Goal: Task Accomplishment & Management: Manage account settings

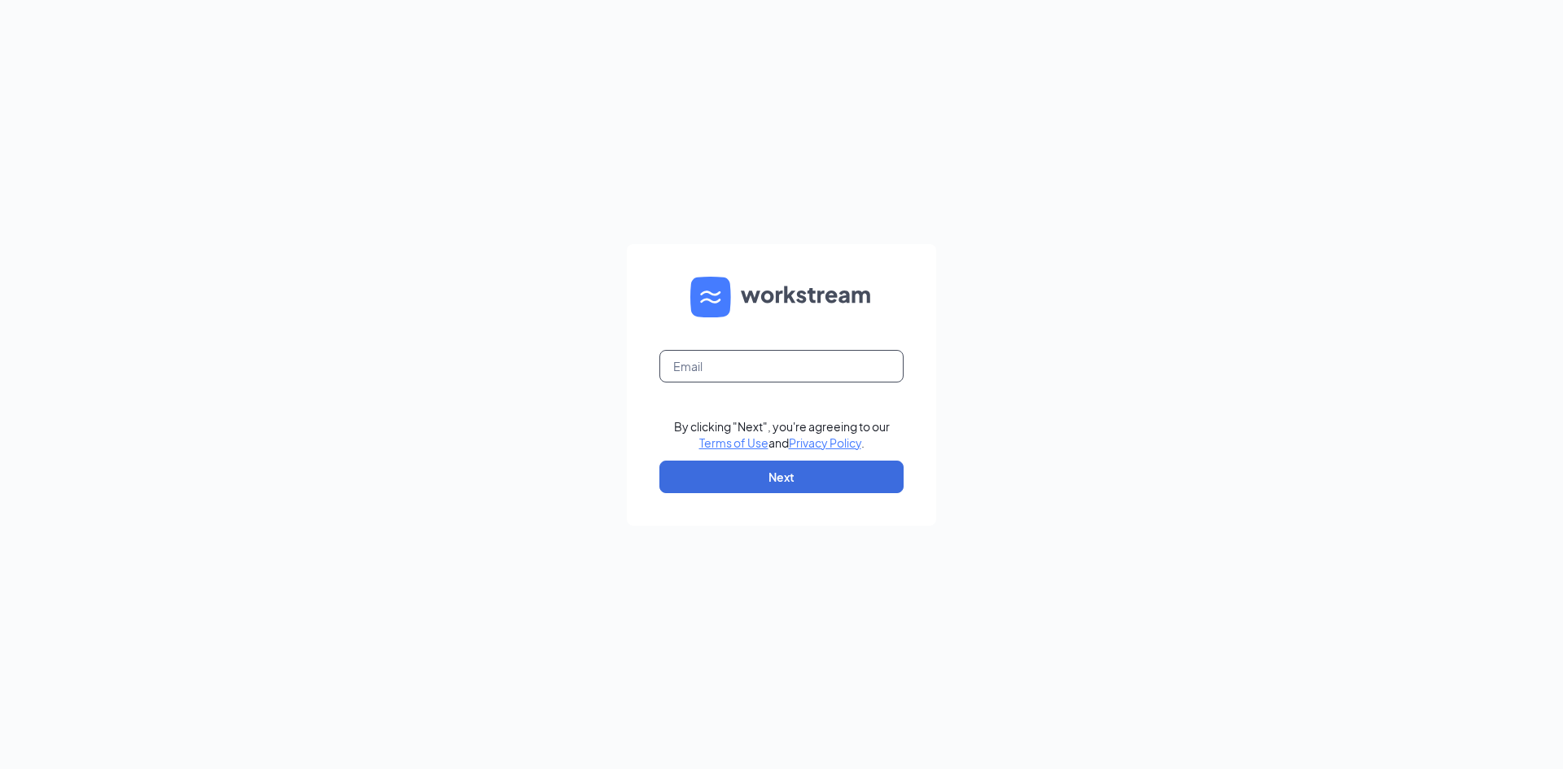
click at [733, 360] on input "text" at bounding box center [782, 366] width 244 height 33
type input "[EMAIL_ADDRESS][DOMAIN_NAME]"
click at [797, 481] on button "Next" at bounding box center [782, 477] width 244 height 33
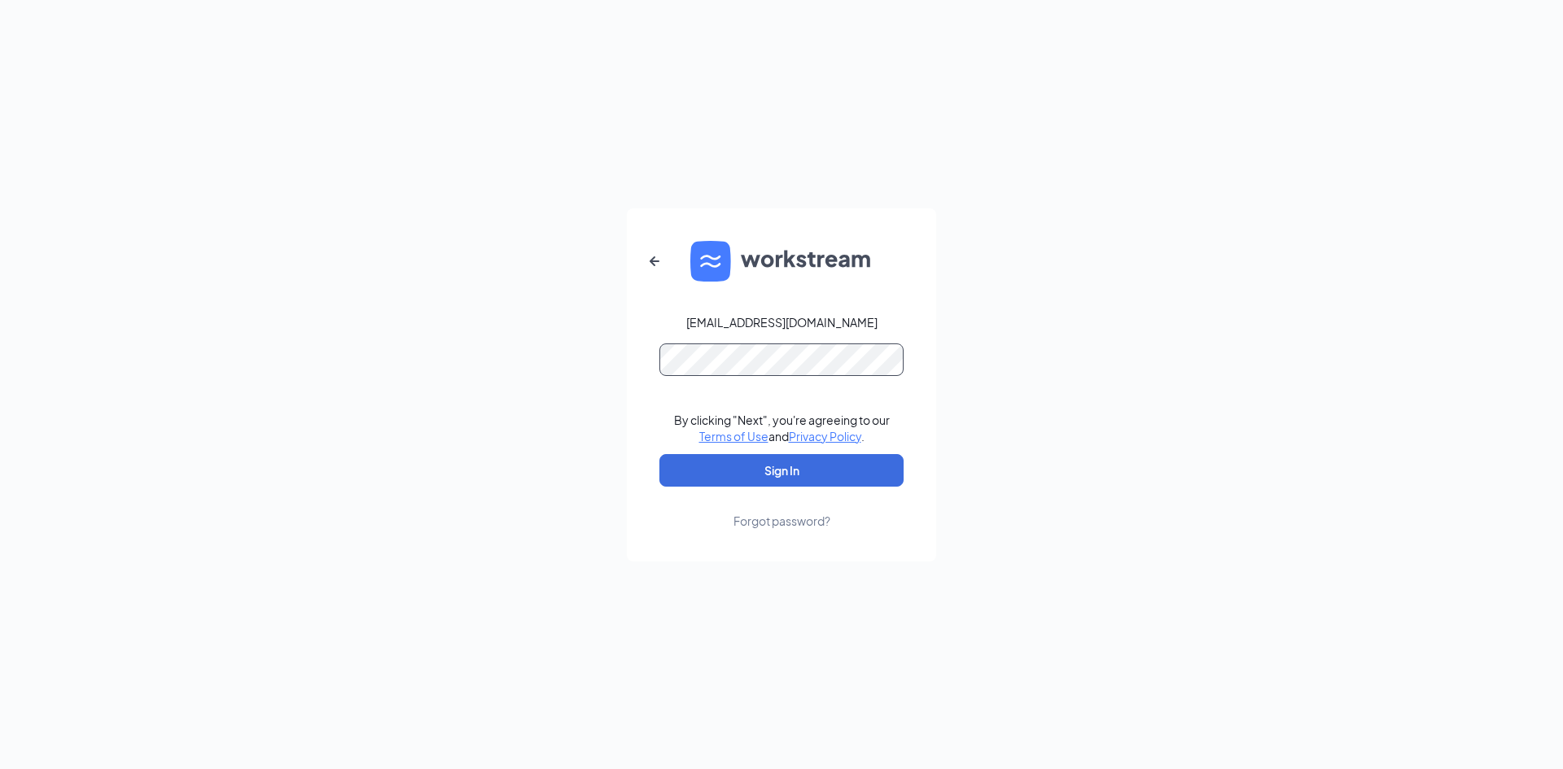
click at [660, 454] on button "Sign In" at bounding box center [782, 470] width 244 height 33
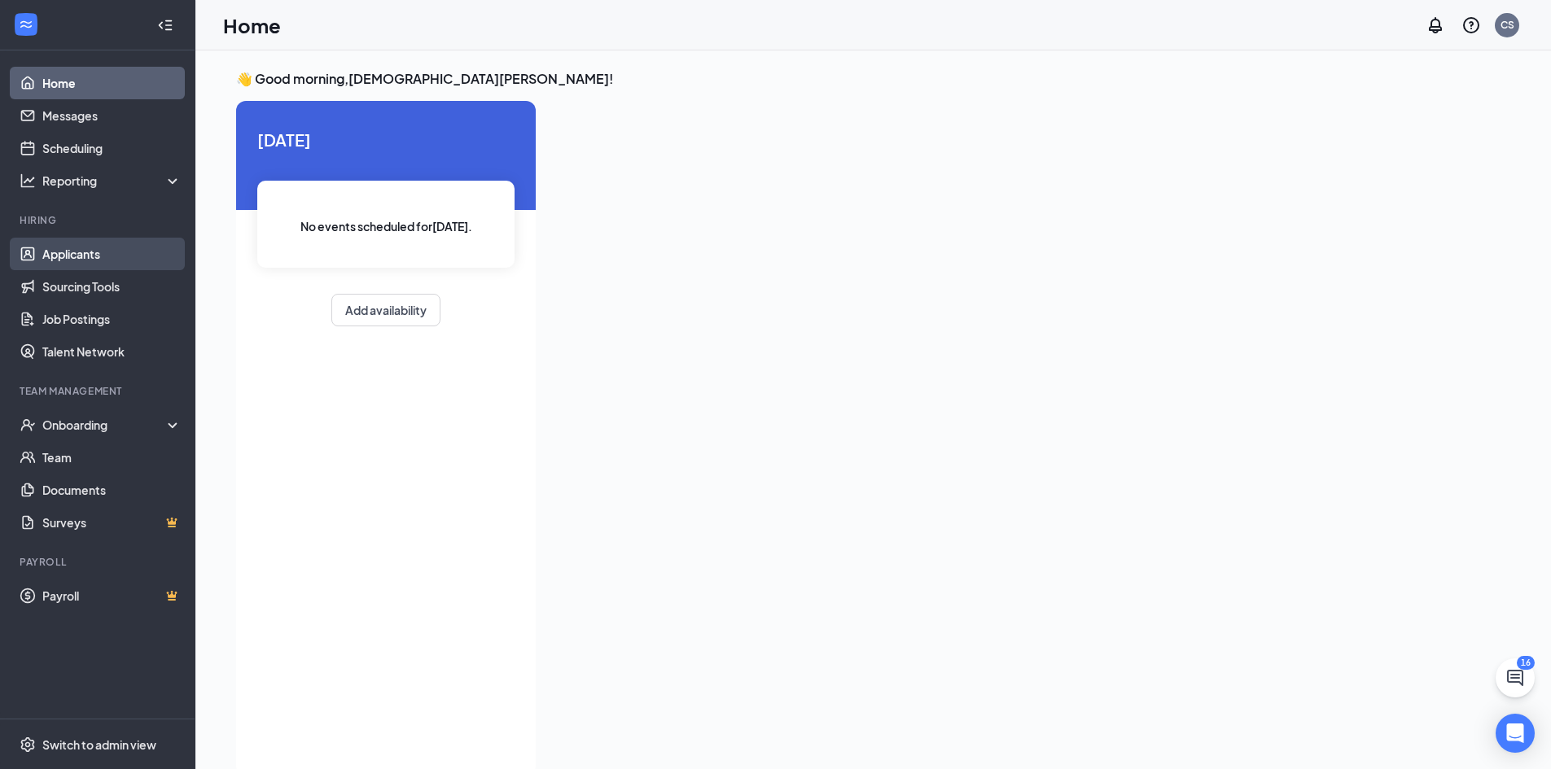
click at [77, 239] on link "Applicants" at bounding box center [111, 254] width 139 height 33
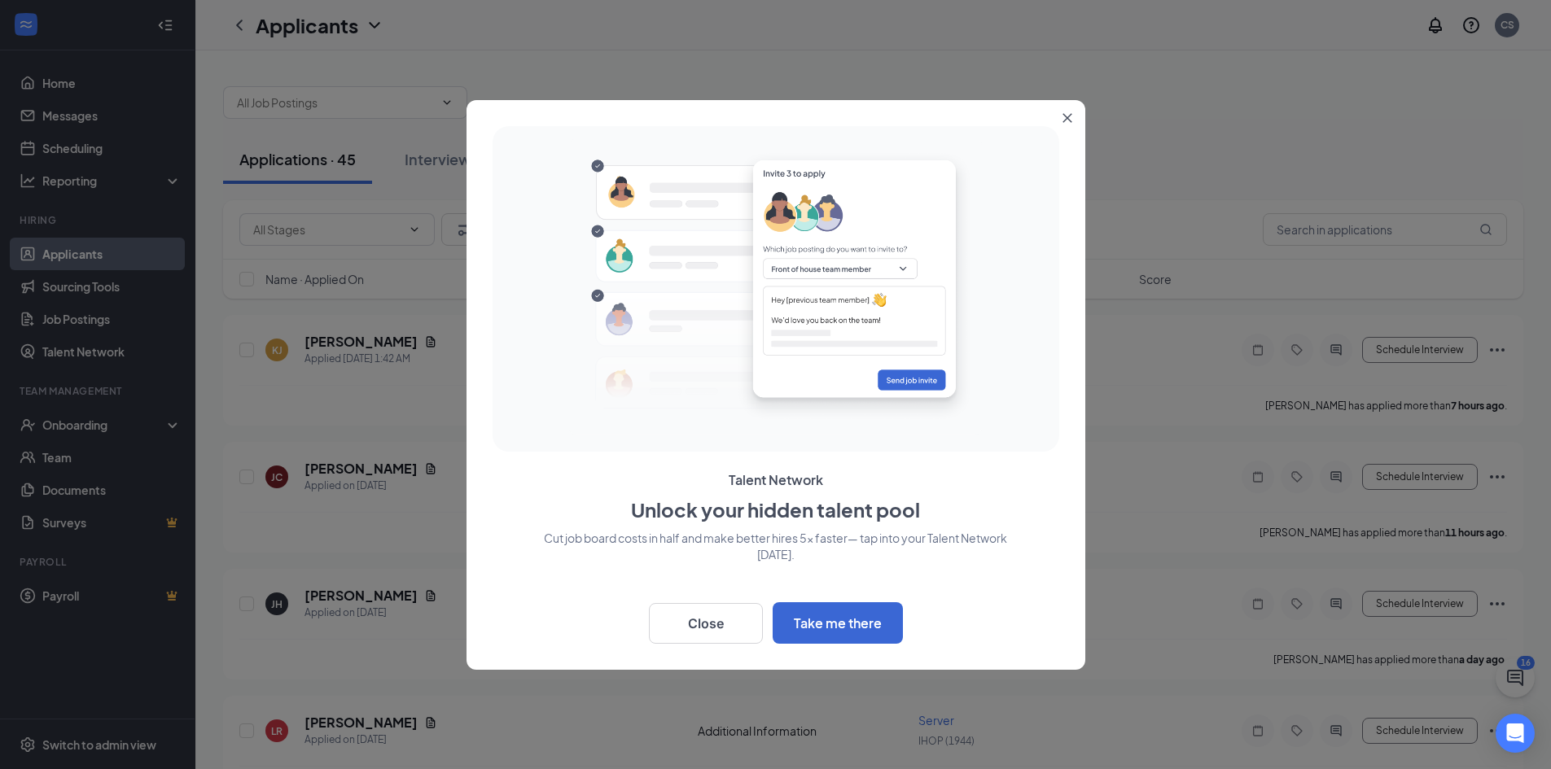
click at [1065, 123] on button "Close" at bounding box center [1070, 114] width 29 height 29
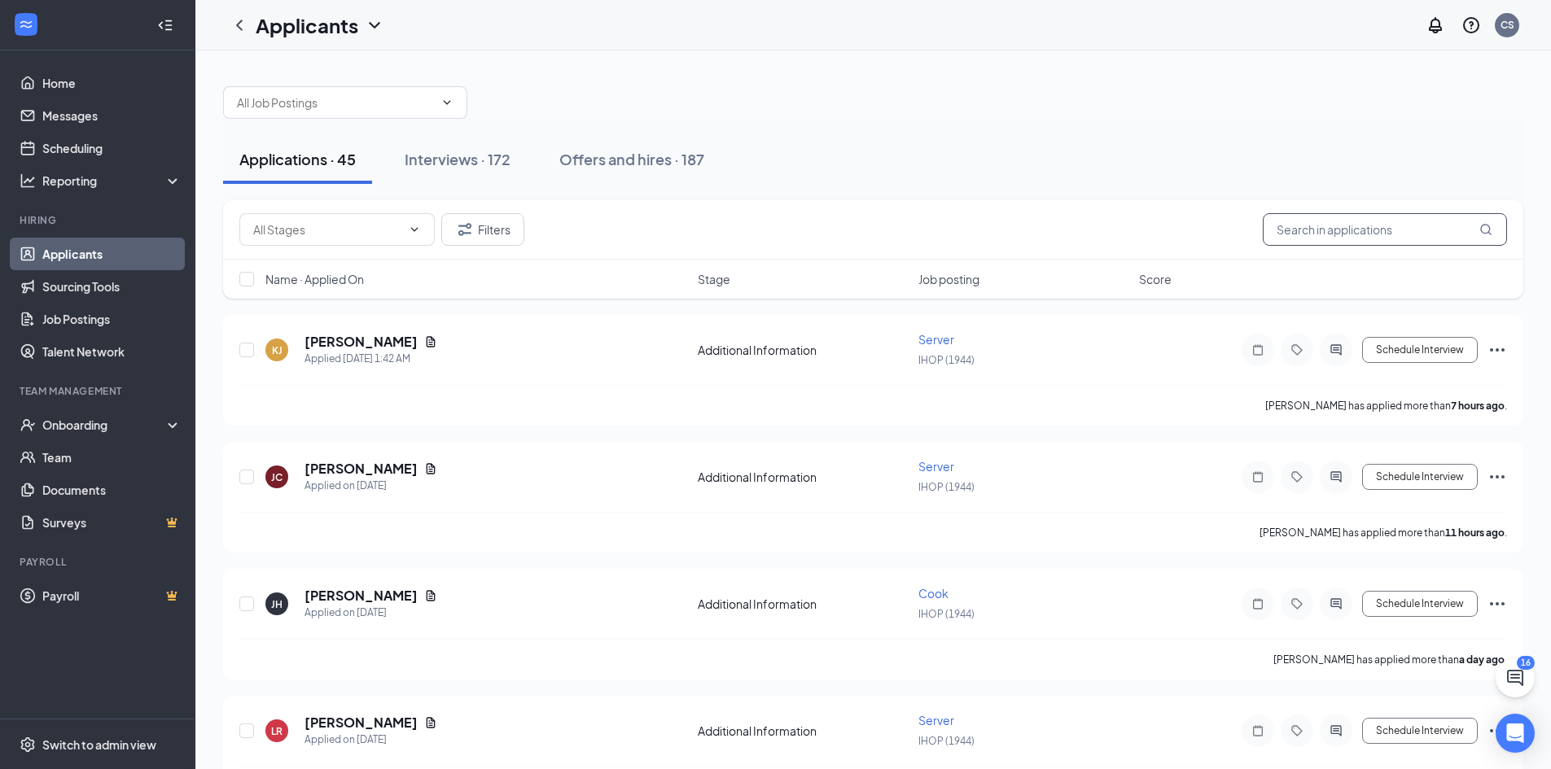
click at [1353, 223] on input "text" at bounding box center [1385, 229] width 244 height 33
type input "robert"
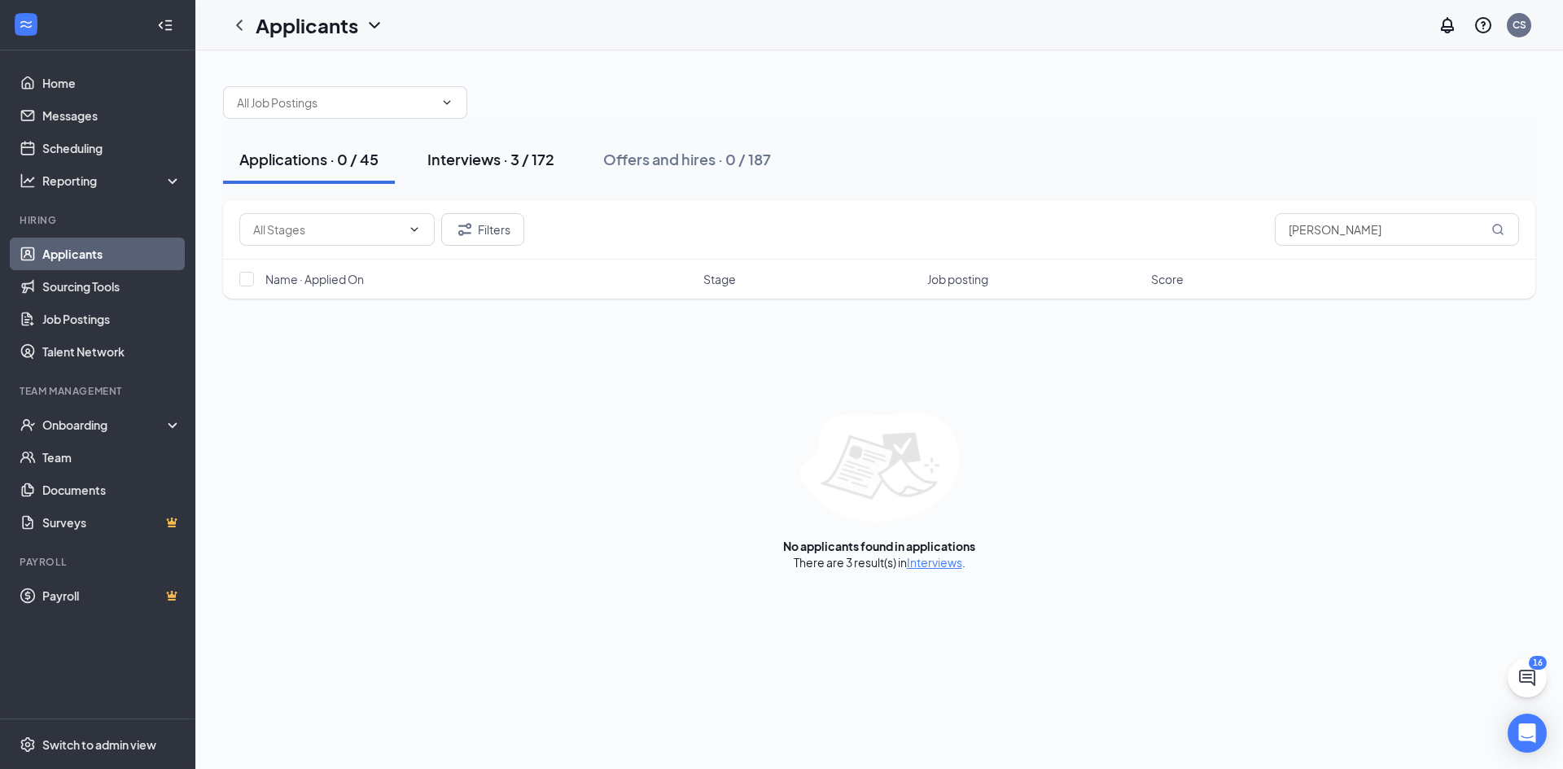
click at [498, 174] on button "Interviews · 3 / 172" at bounding box center [491, 159] width 160 height 49
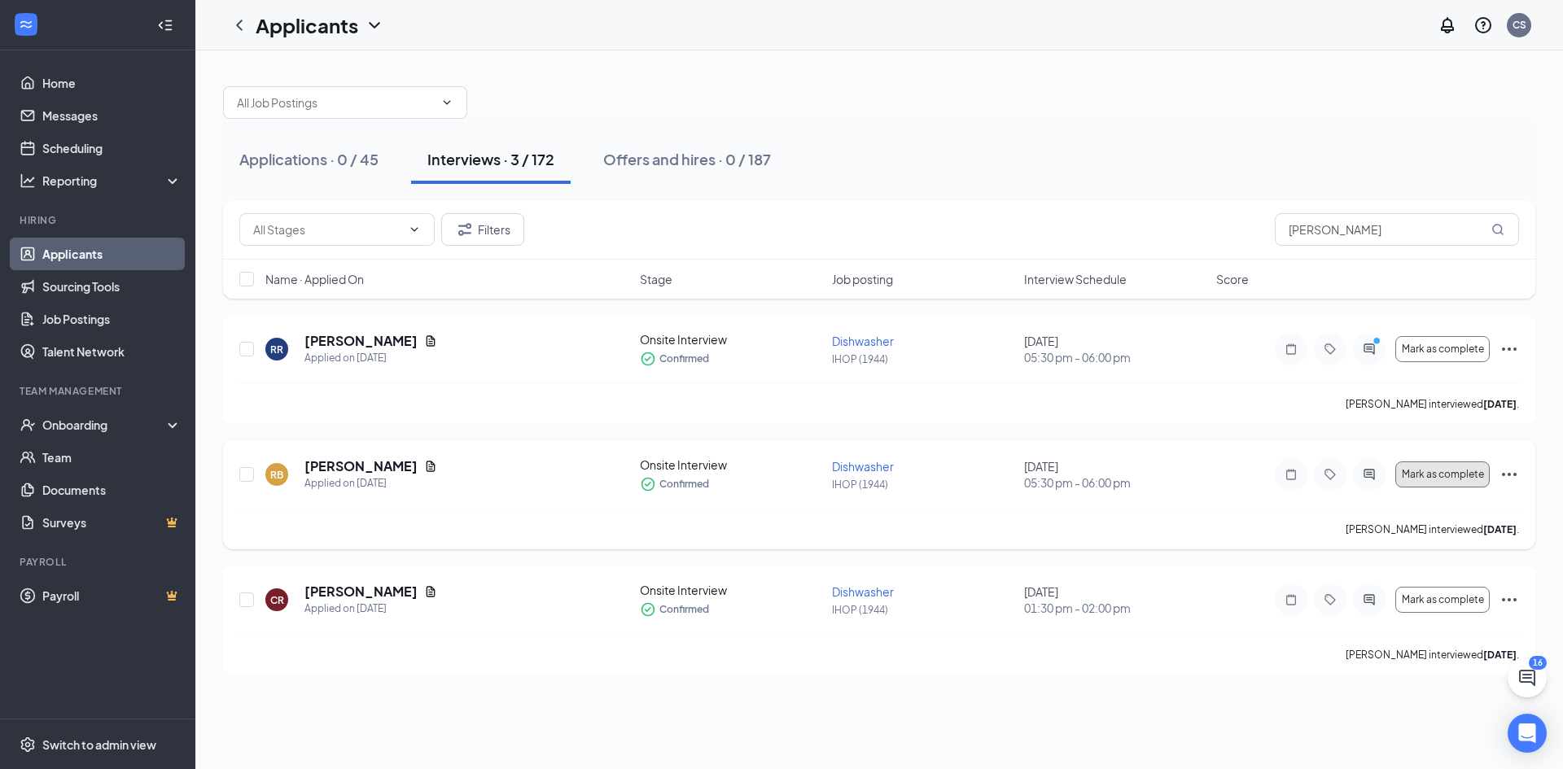
click at [1422, 463] on button "Mark as complete" at bounding box center [1443, 475] width 94 height 26
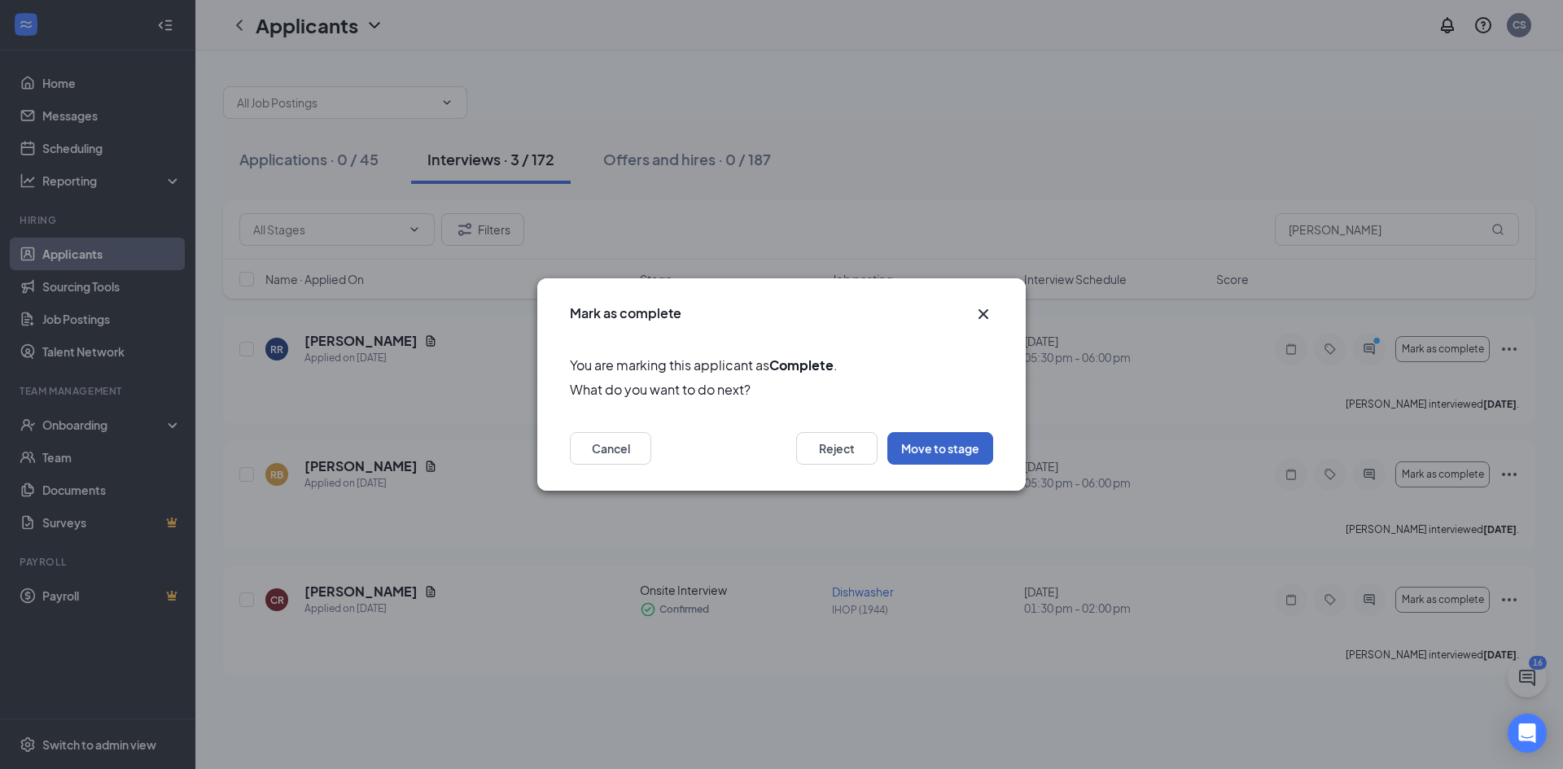
click at [959, 436] on button "Move to stage" at bounding box center [941, 448] width 106 height 33
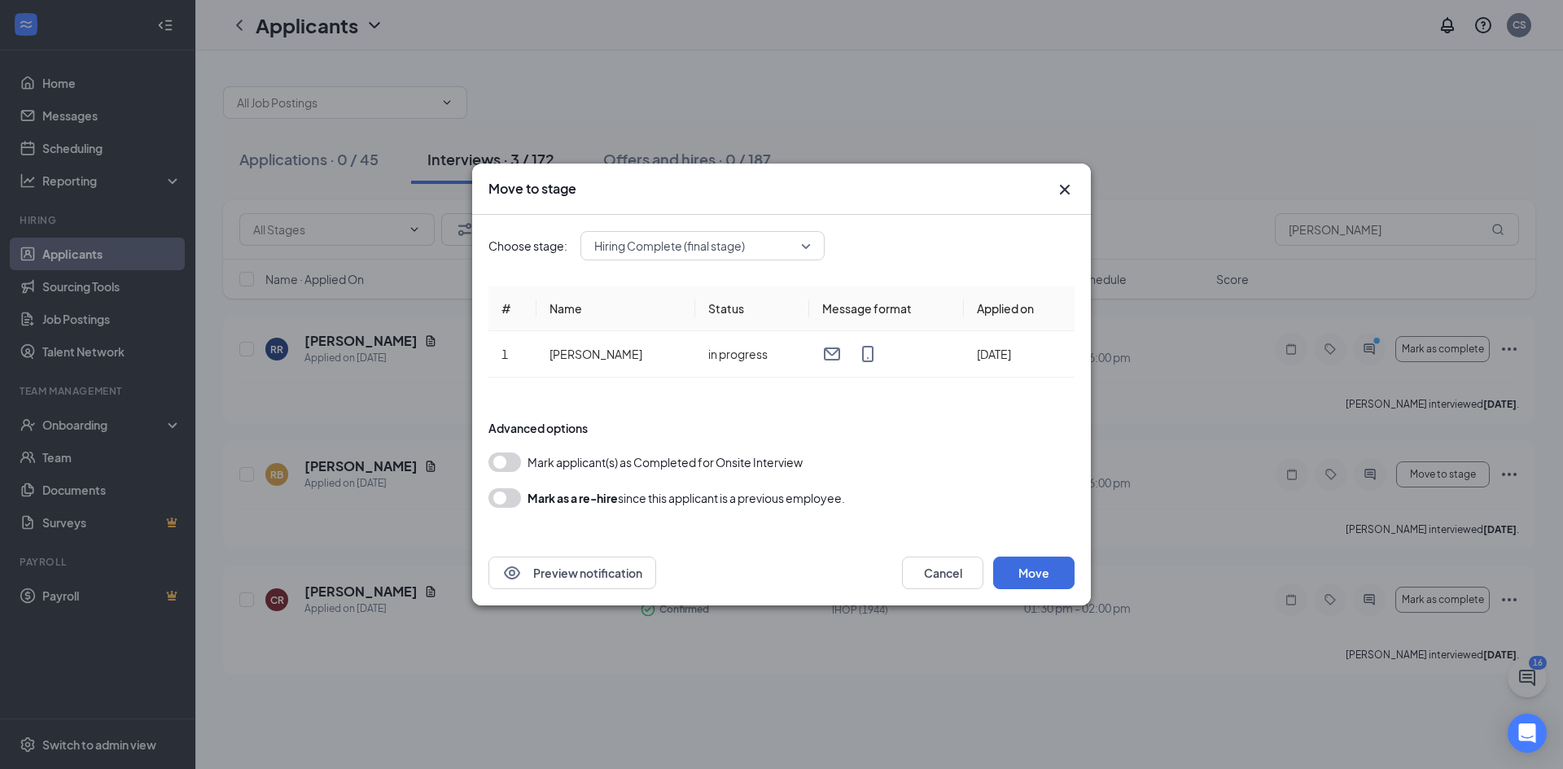
click at [510, 465] on button "button" at bounding box center [505, 463] width 33 height 20
click at [1024, 575] on button "Move" at bounding box center [1033, 573] width 81 height 33
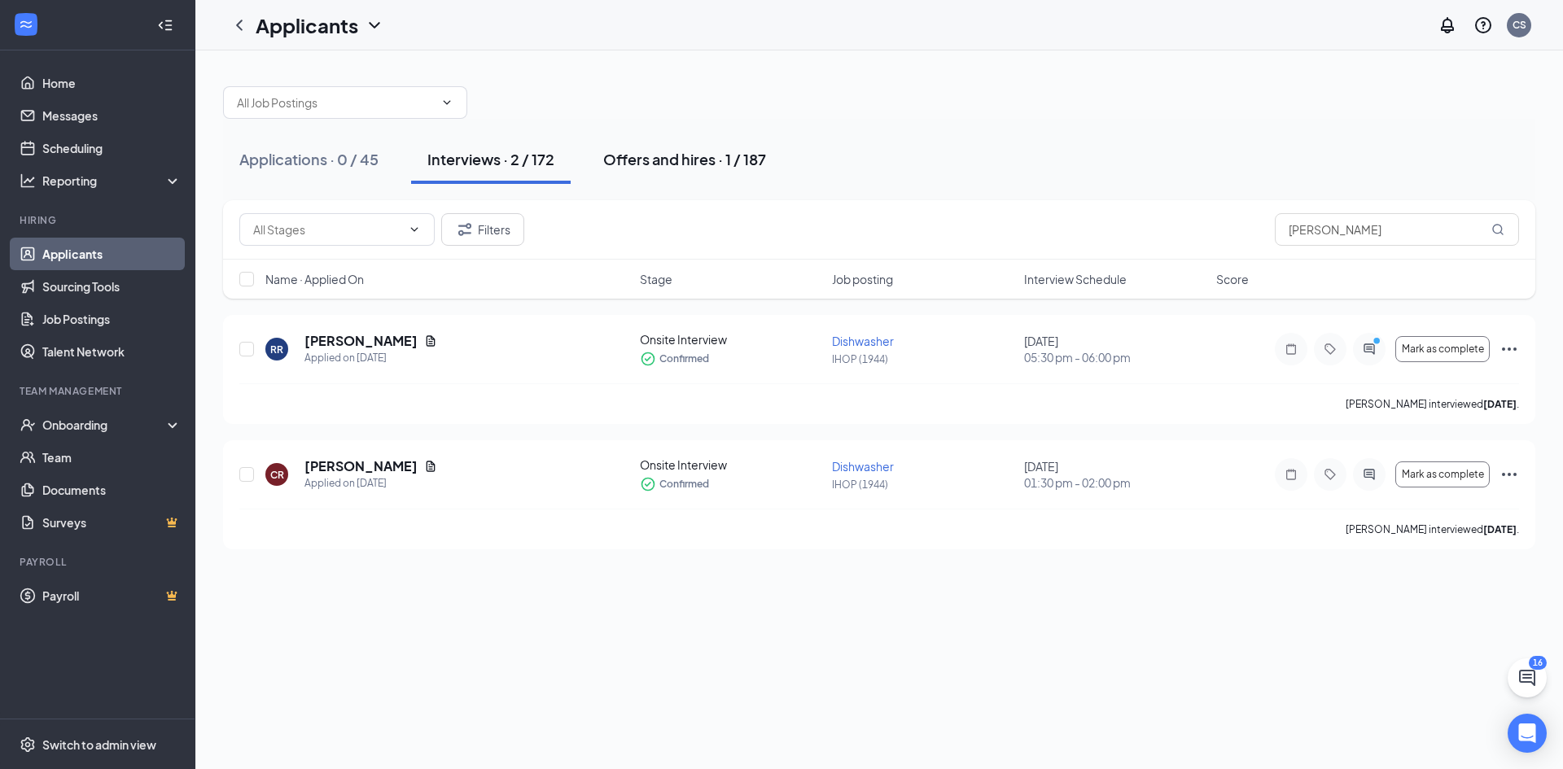
click at [629, 158] on div "Offers and hires · 1 / 187" at bounding box center [684, 159] width 163 height 20
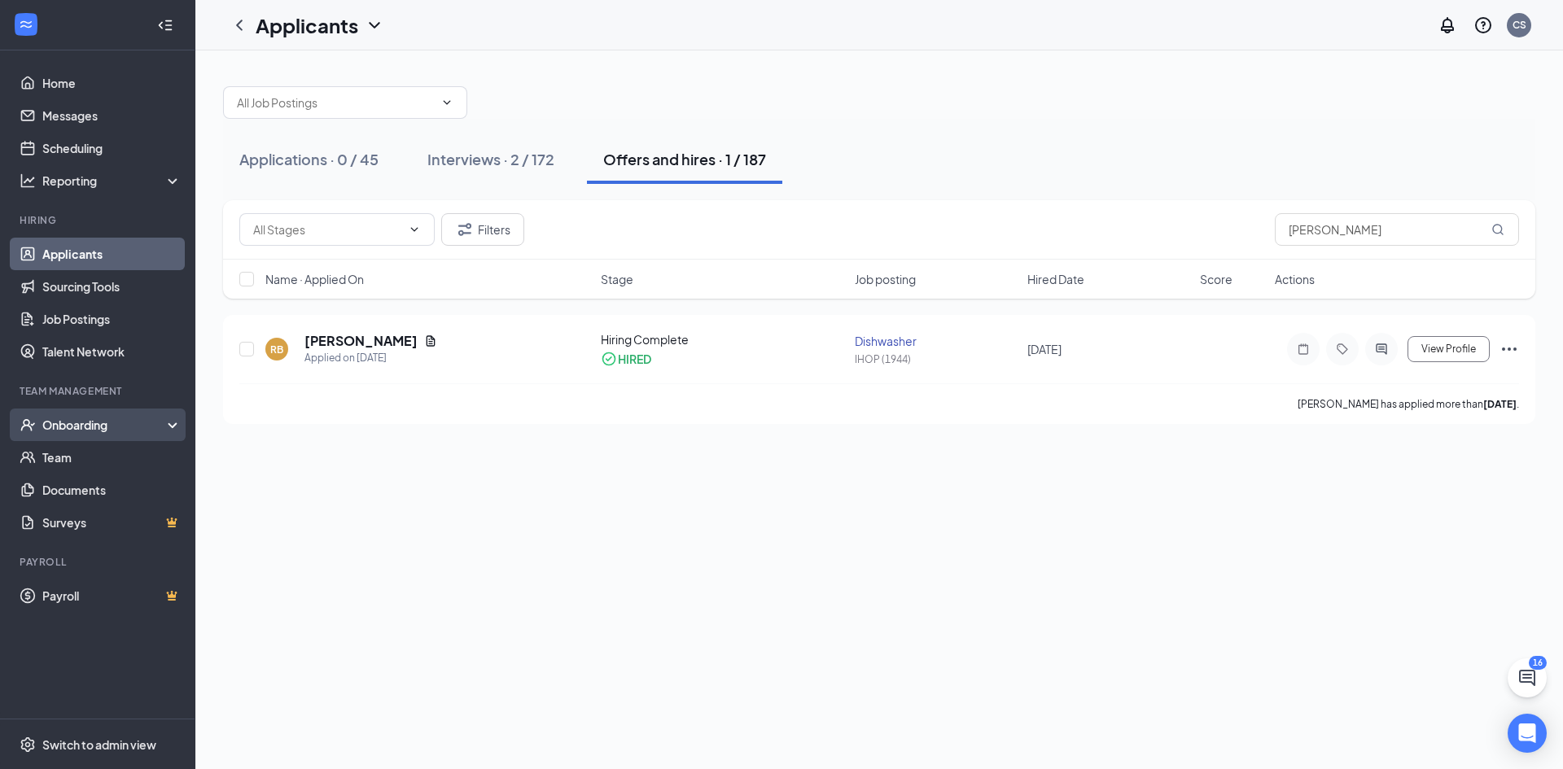
click at [114, 423] on div "Onboarding" at bounding box center [104, 425] width 125 height 16
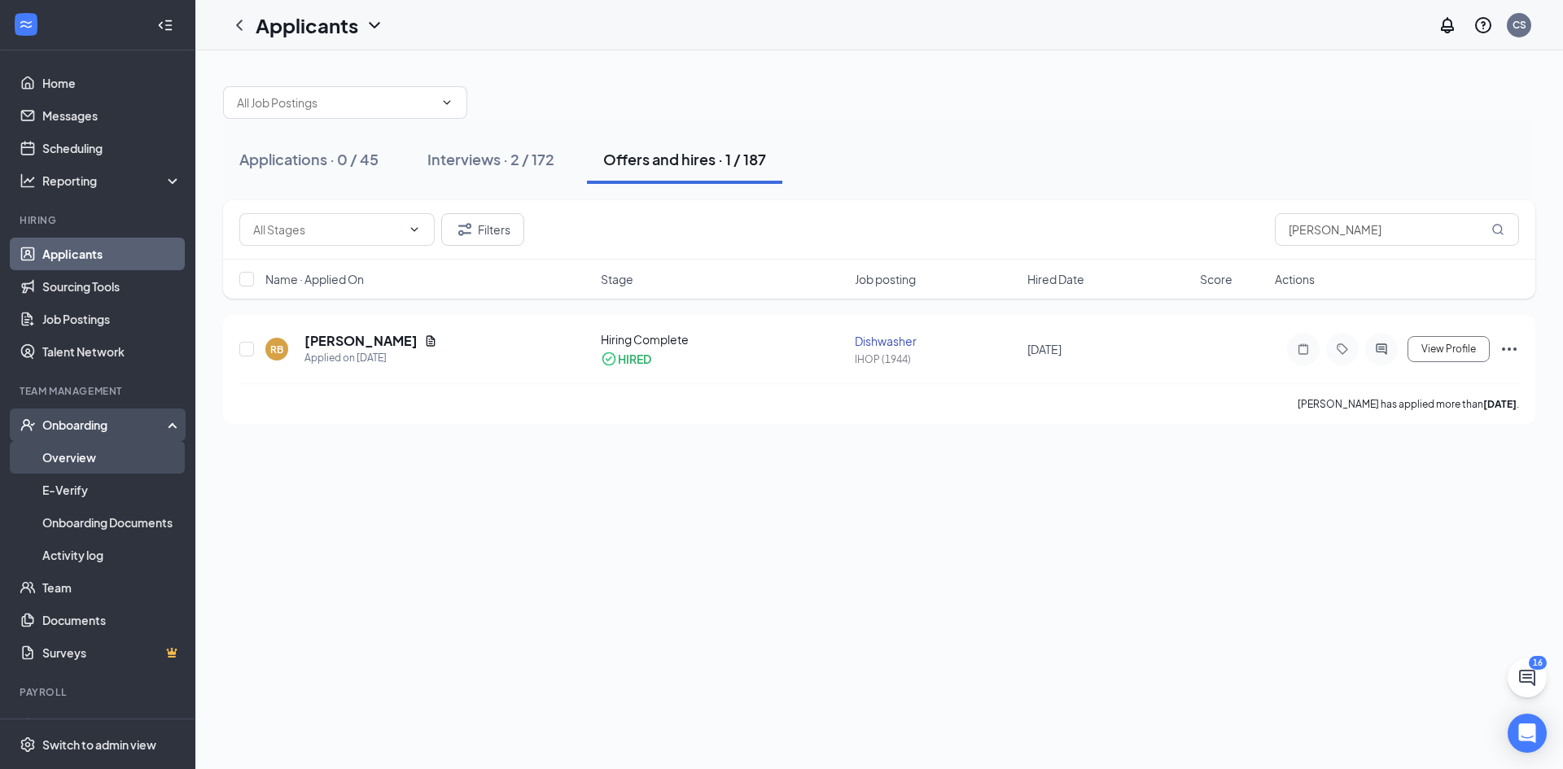
click at [67, 464] on link "Overview" at bounding box center [111, 457] width 139 height 33
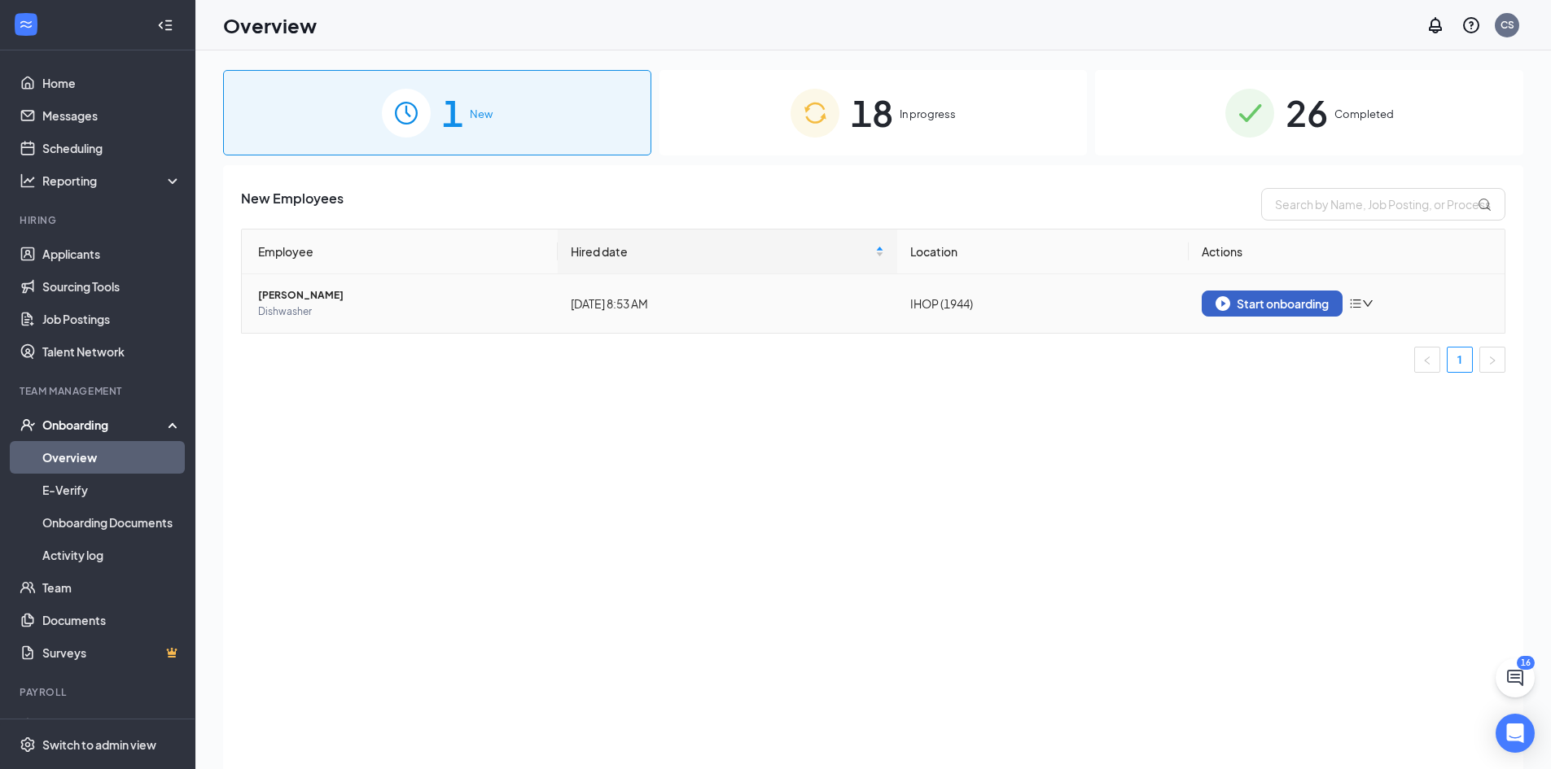
click at [1248, 296] on div "Start onboarding" at bounding box center [1272, 303] width 113 height 15
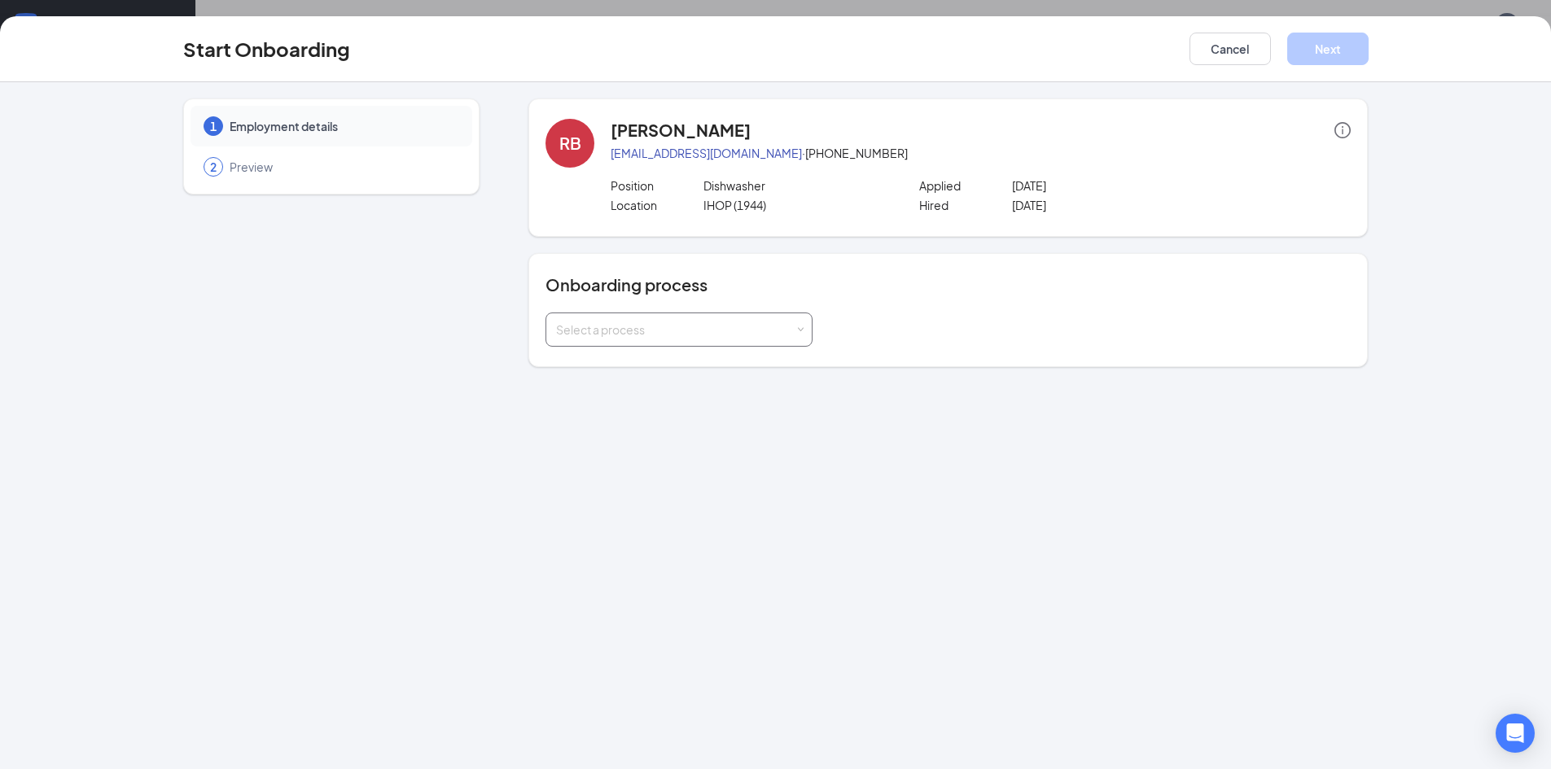
click at [734, 327] on div "Select a process" at bounding box center [675, 330] width 239 height 16
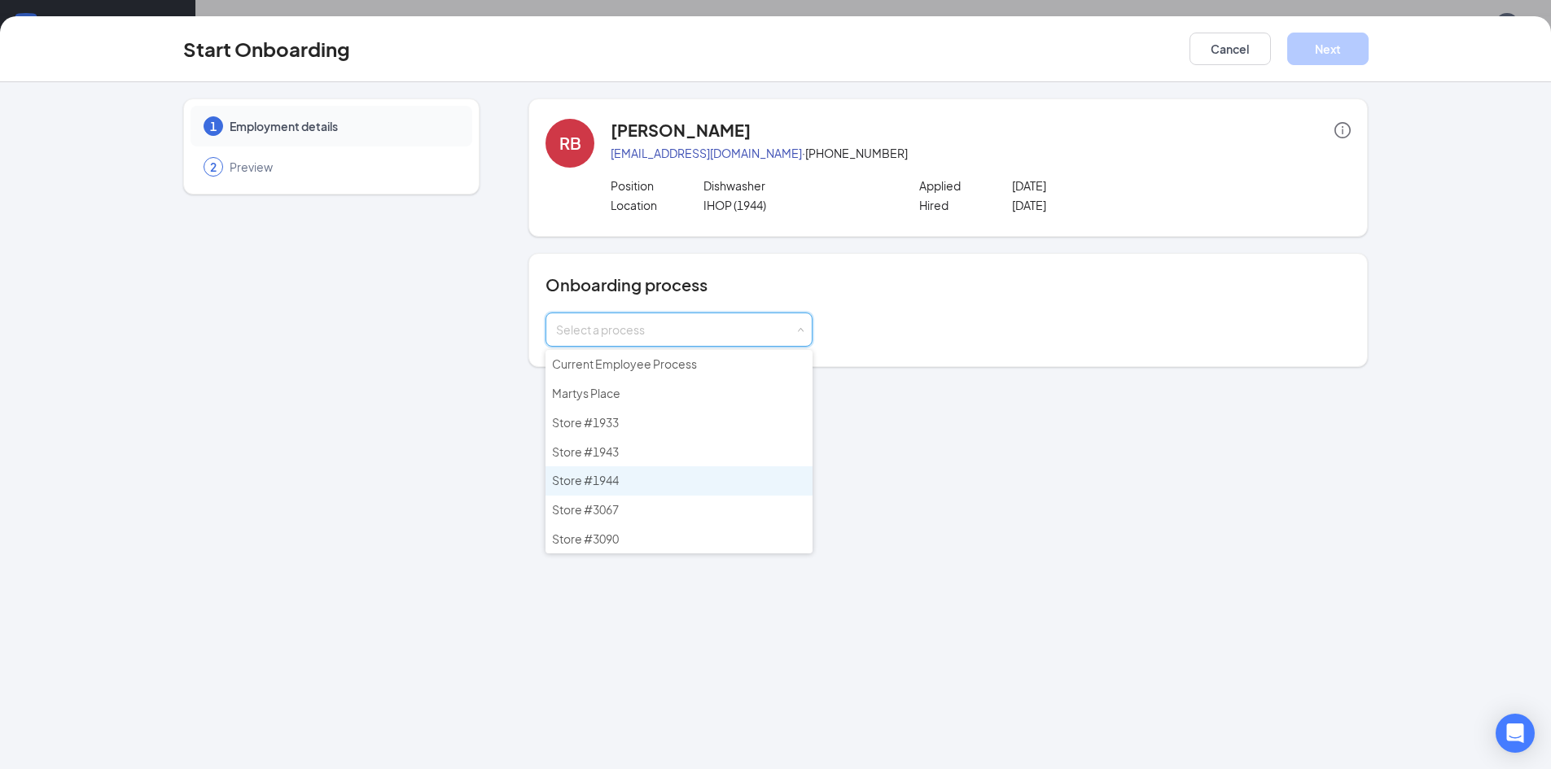
click at [609, 479] on span "Store #1944" at bounding box center [585, 480] width 67 height 15
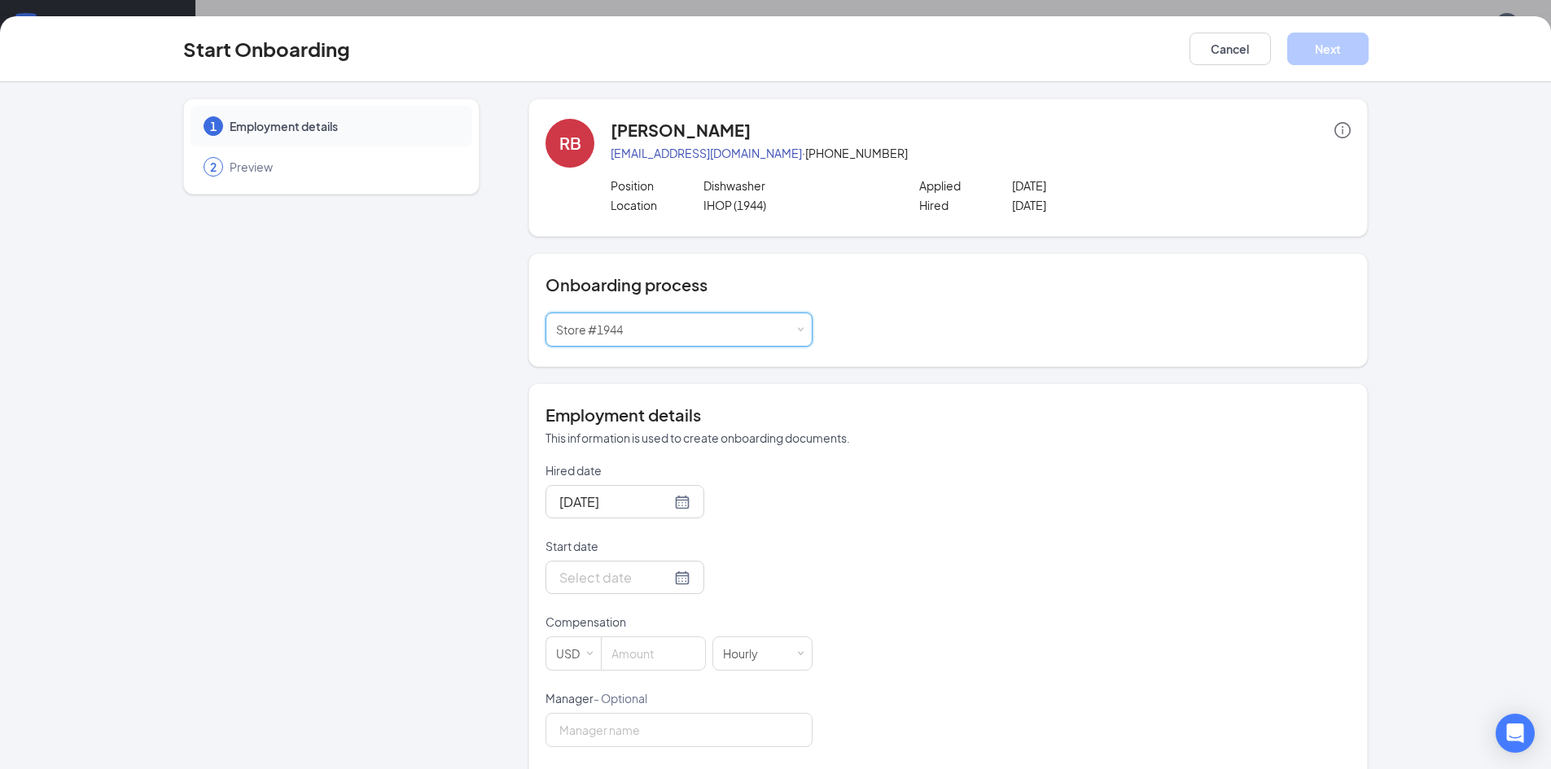
click at [816, 498] on div "Hired date Aug 27, 2025 Start date Compensation USD Hourly Manager - Optional E…" at bounding box center [948, 729] width 805 height 533
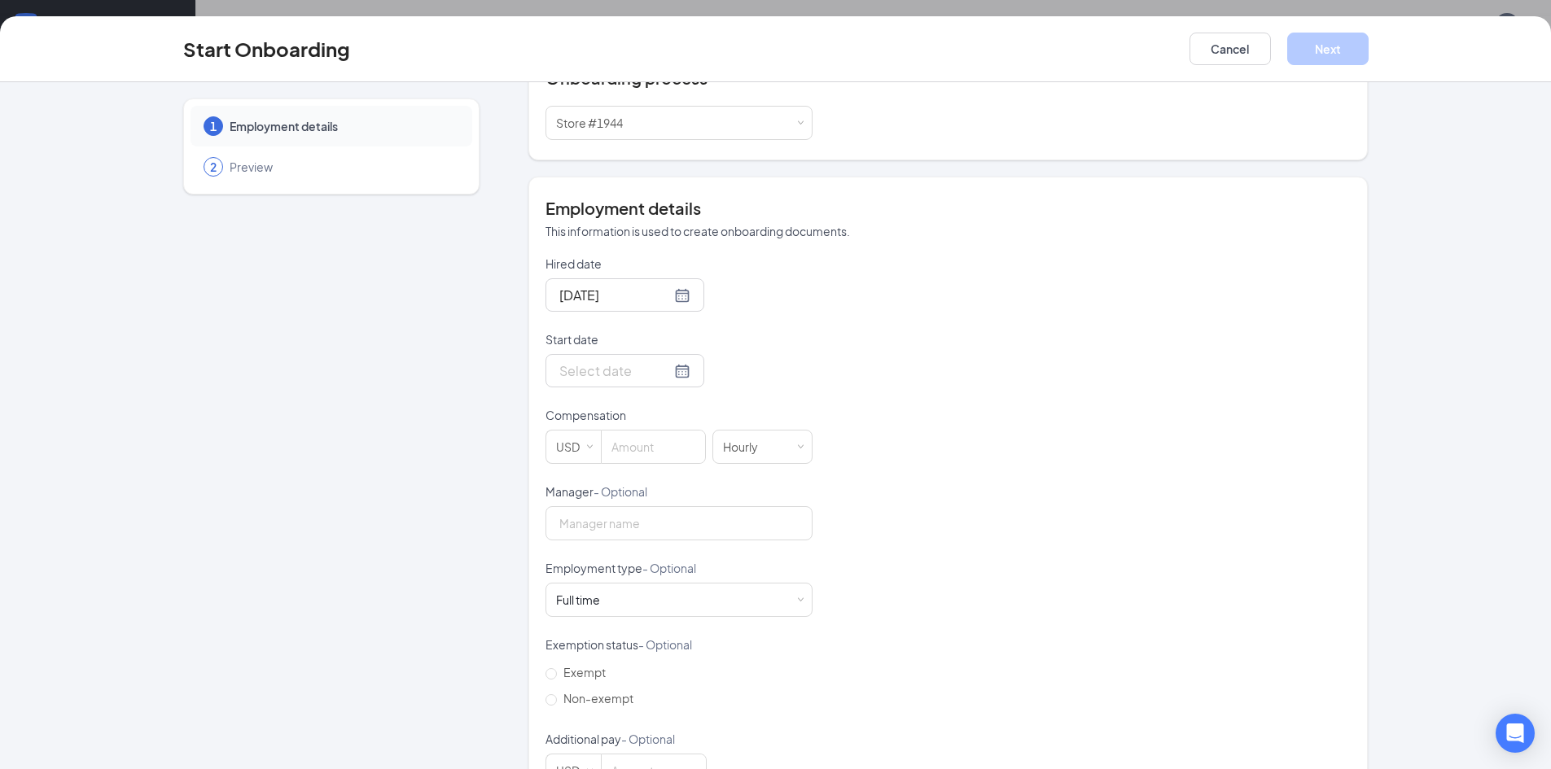
scroll to position [244, 0]
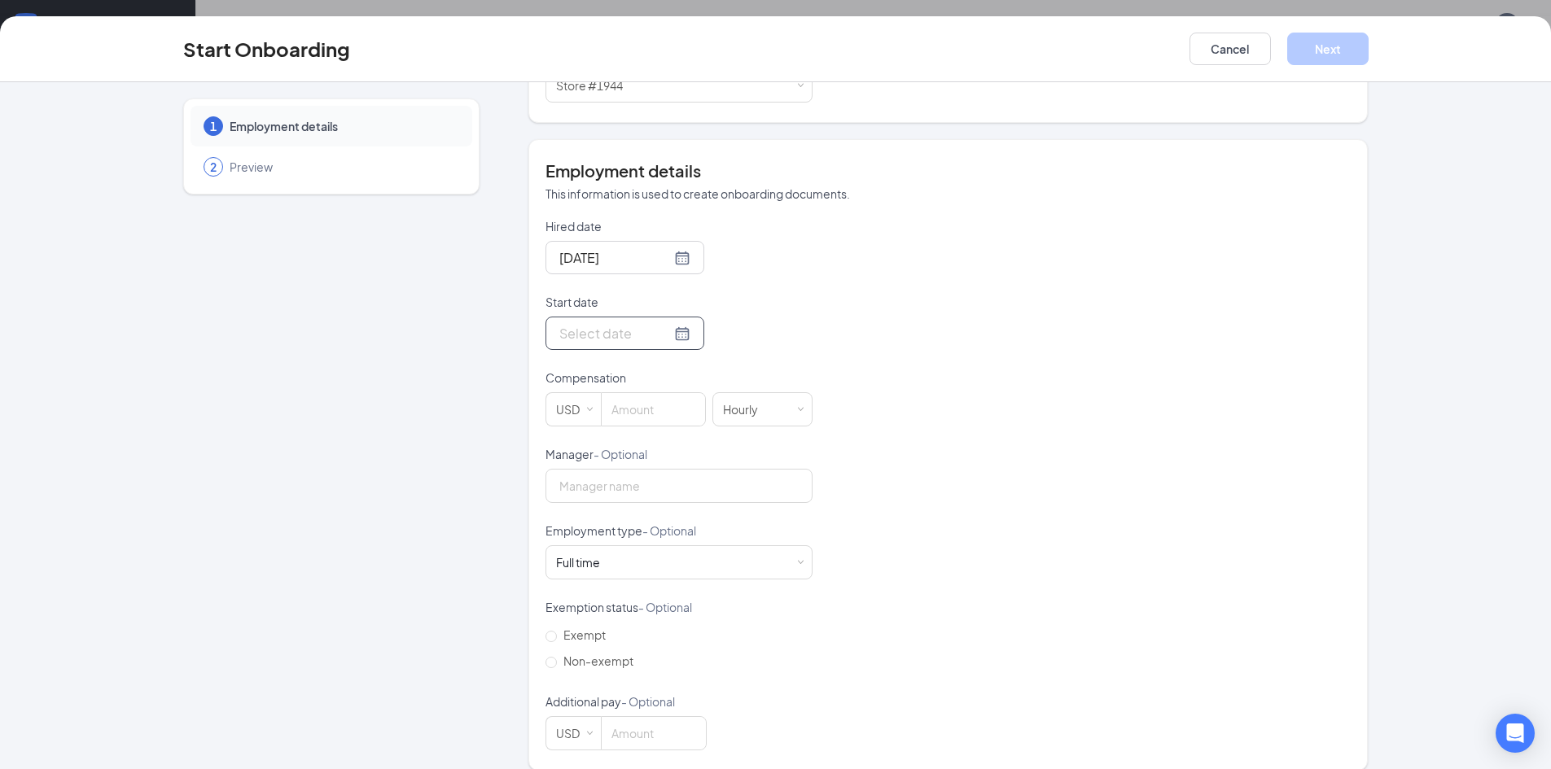
click at [660, 337] on div at bounding box center [624, 333] width 131 height 20
type input "Aug 27, 2025"
click at [653, 525] on div "27" at bounding box center [658, 528] width 20 height 20
click at [967, 407] on div "Hired date Aug 27, 2025 Start date Aug 27, 2025 Aug 2025 Su Mo Tu We Th Fr Sa 2…" at bounding box center [948, 484] width 805 height 533
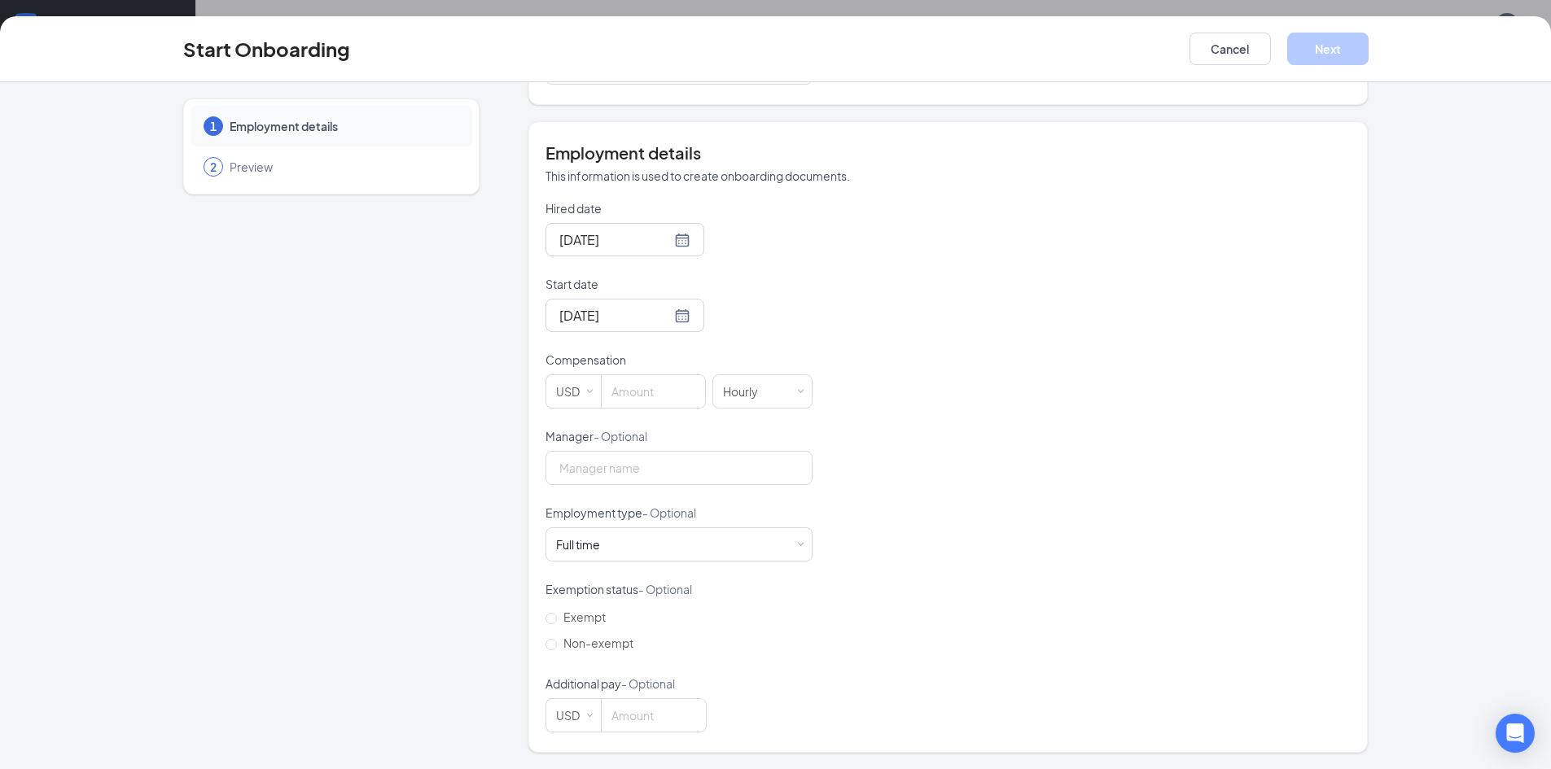
scroll to position [73, 0]
click at [665, 725] on input at bounding box center [654, 715] width 104 height 33
click at [594, 640] on span "Non-exempt" at bounding box center [598, 643] width 83 height 15
click at [557, 640] on input "Non-exempt" at bounding box center [551, 644] width 11 height 11
radio input "true"
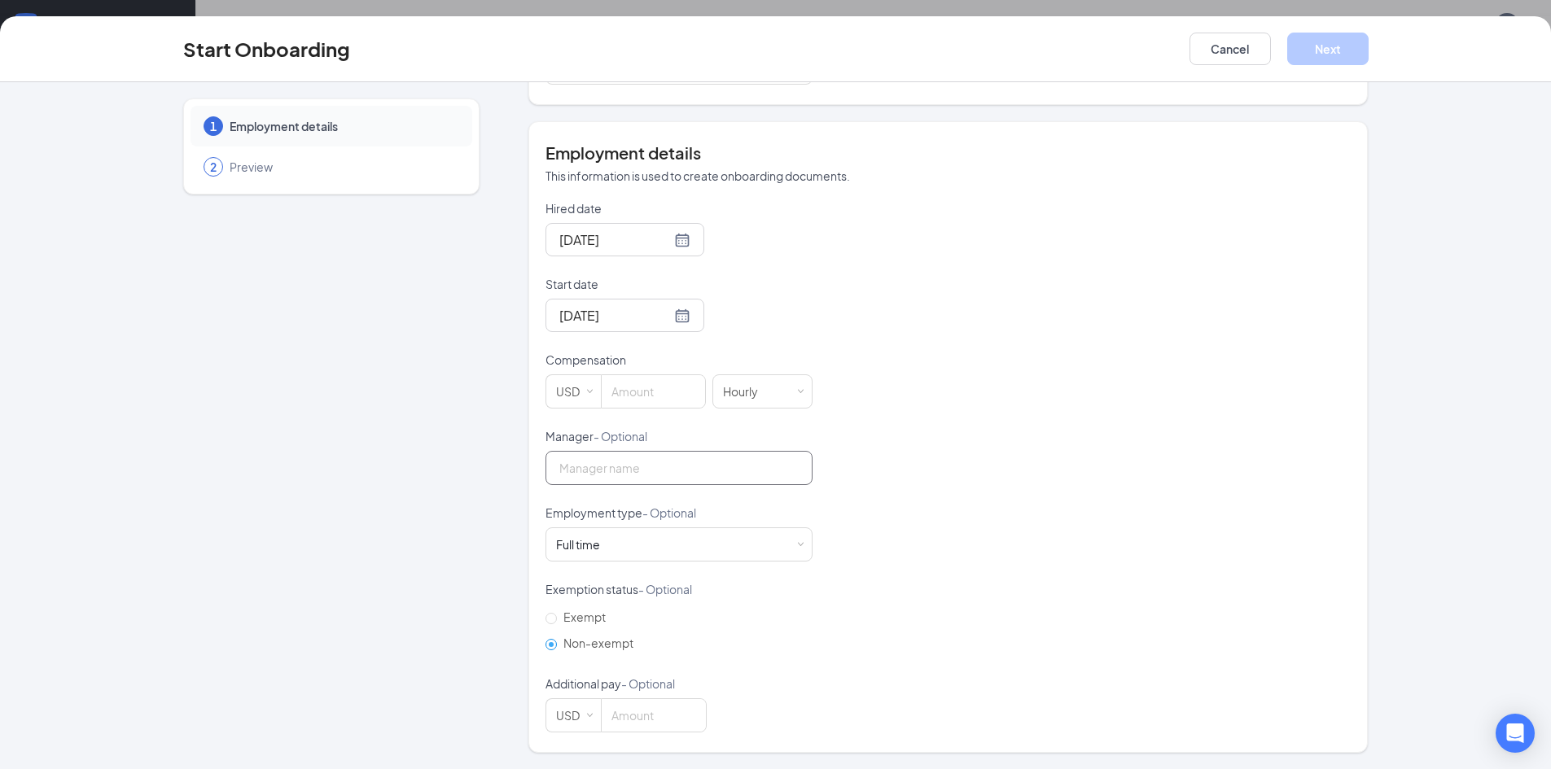
click at [623, 470] on input "Manager - Optional" at bounding box center [679, 468] width 267 height 34
type input "Christian Sanchez"
click at [1082, 355] on div "Hired date Aug 27, 2025 Start date Aug 27, 2025 Aug 2025 Su Mo Tu We Th Fr Sa 2…" at bounding box center [948, 466] width 805 height 533
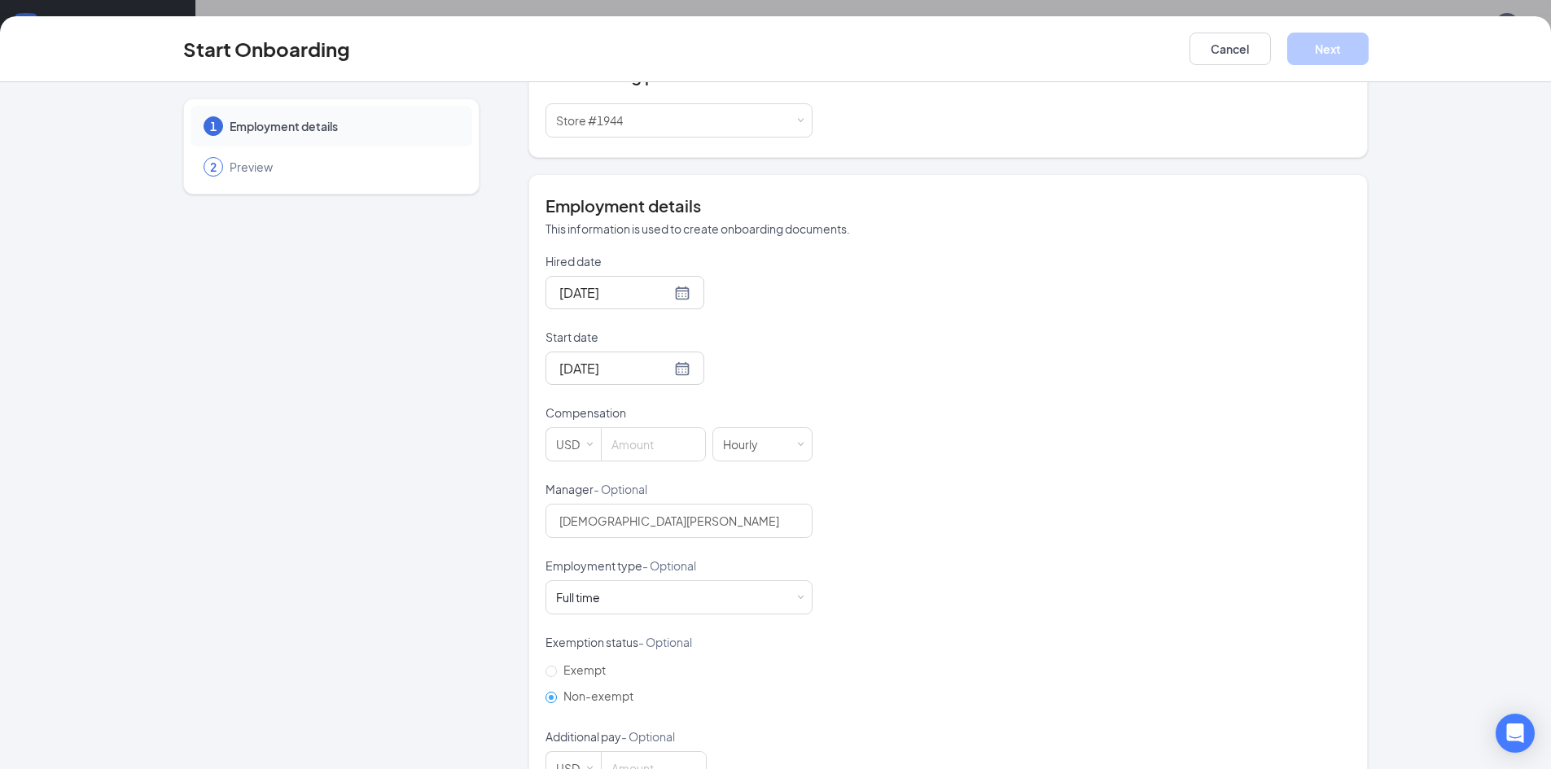
scroll to position [181, 0]
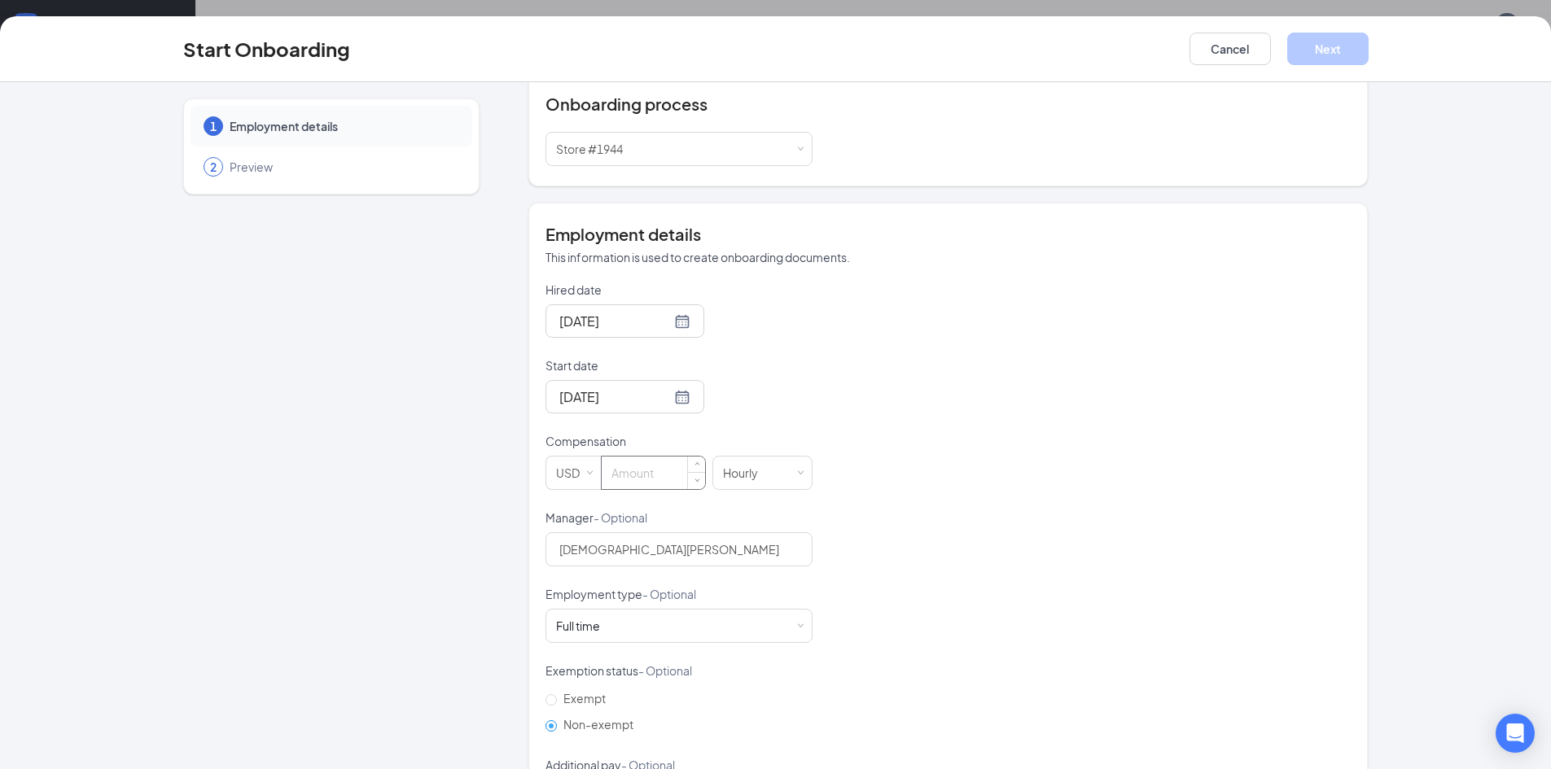
click at [627, 476] on input at bounding box center [653, 473] width 103 height 33
type input "12"
click at [1338, 49] on button "Next" at bounding box center [1327, 49] width 81 height 33
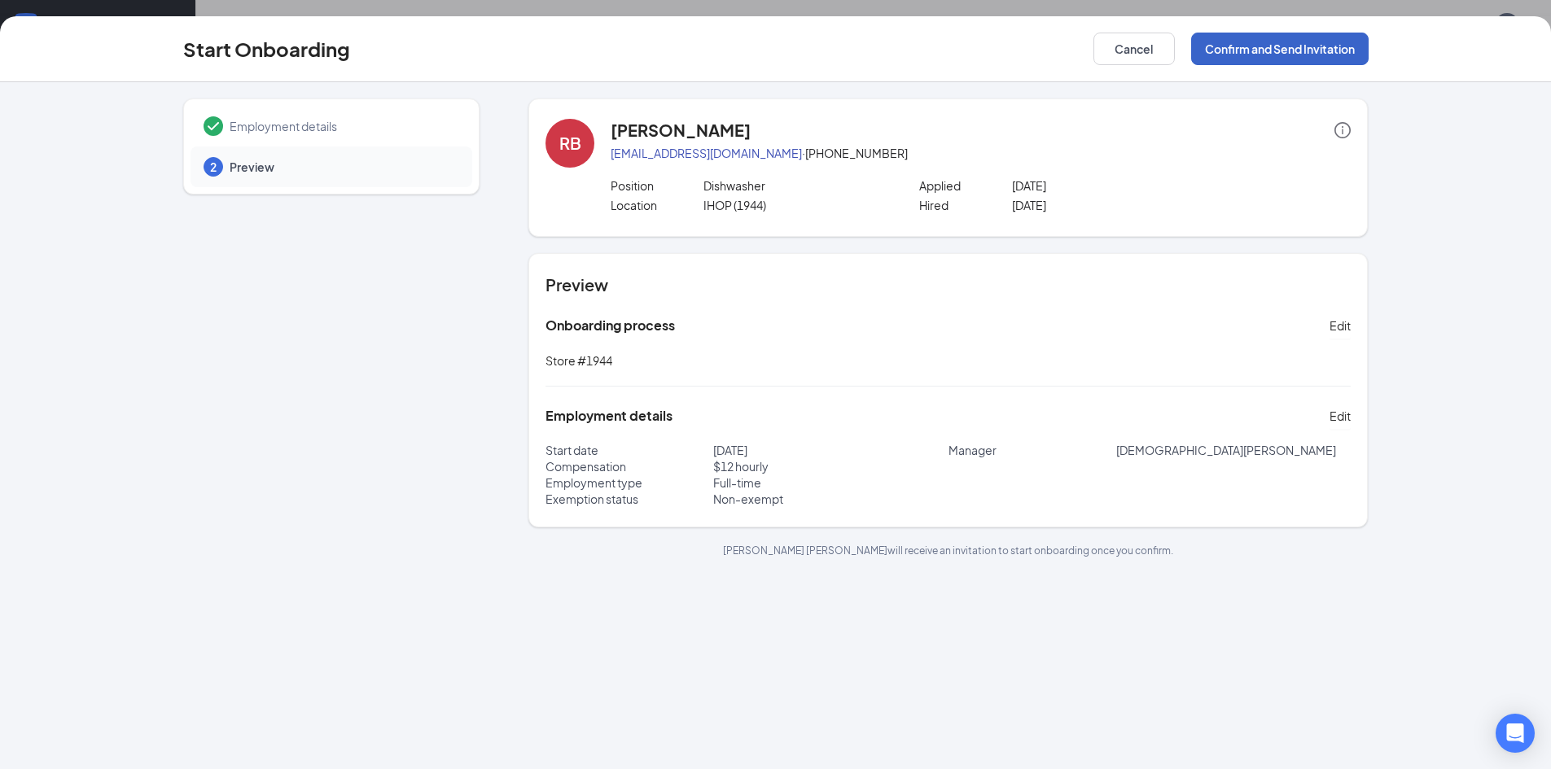
click at [1247, 55] on button "Confirm and Send Invitation" at bounding box center [1280, 49] width 178 height 33
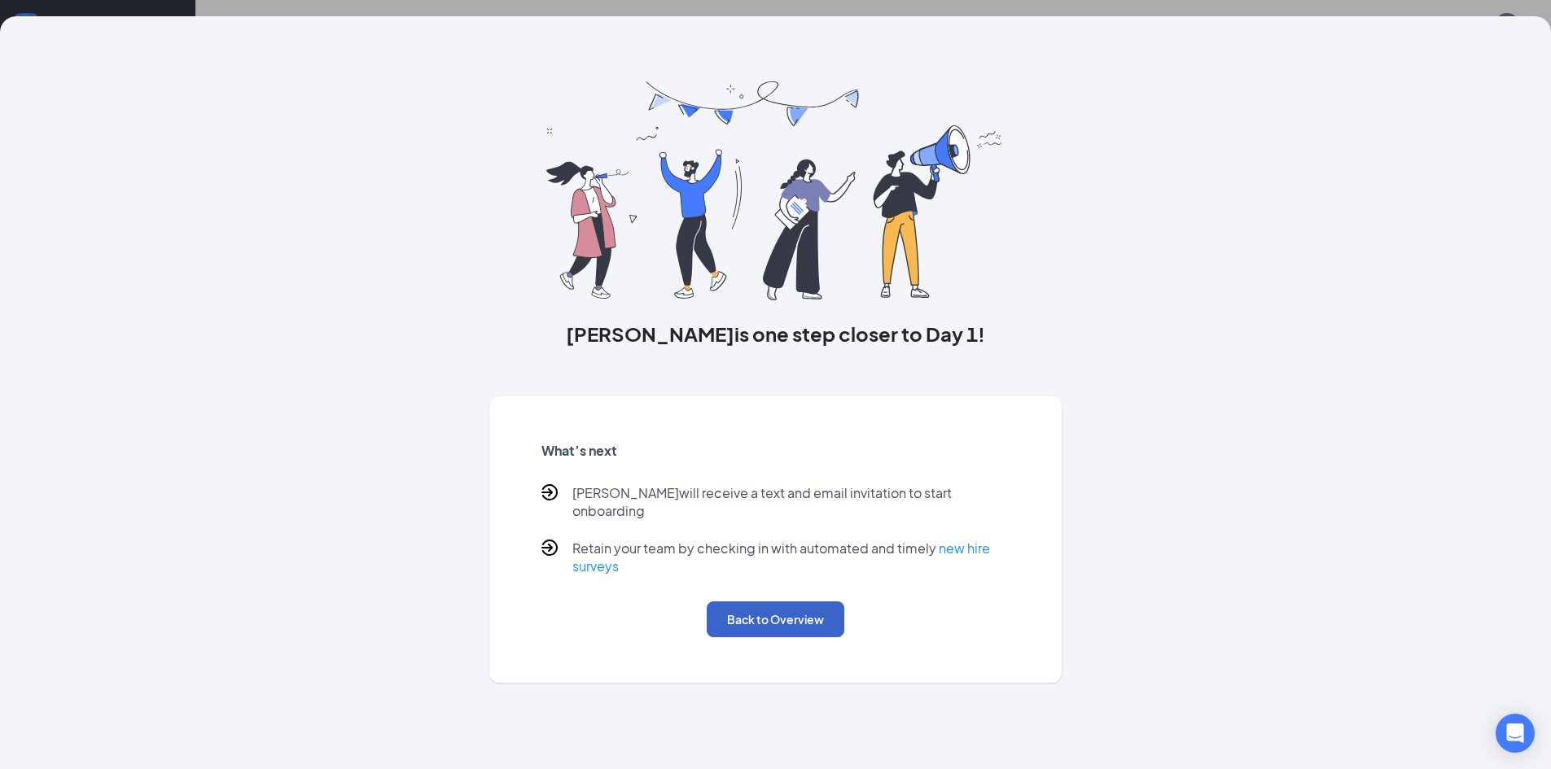
click at [781, 604] on button "Back to Overview" at bounding box center [776, 620] width 138 height 36
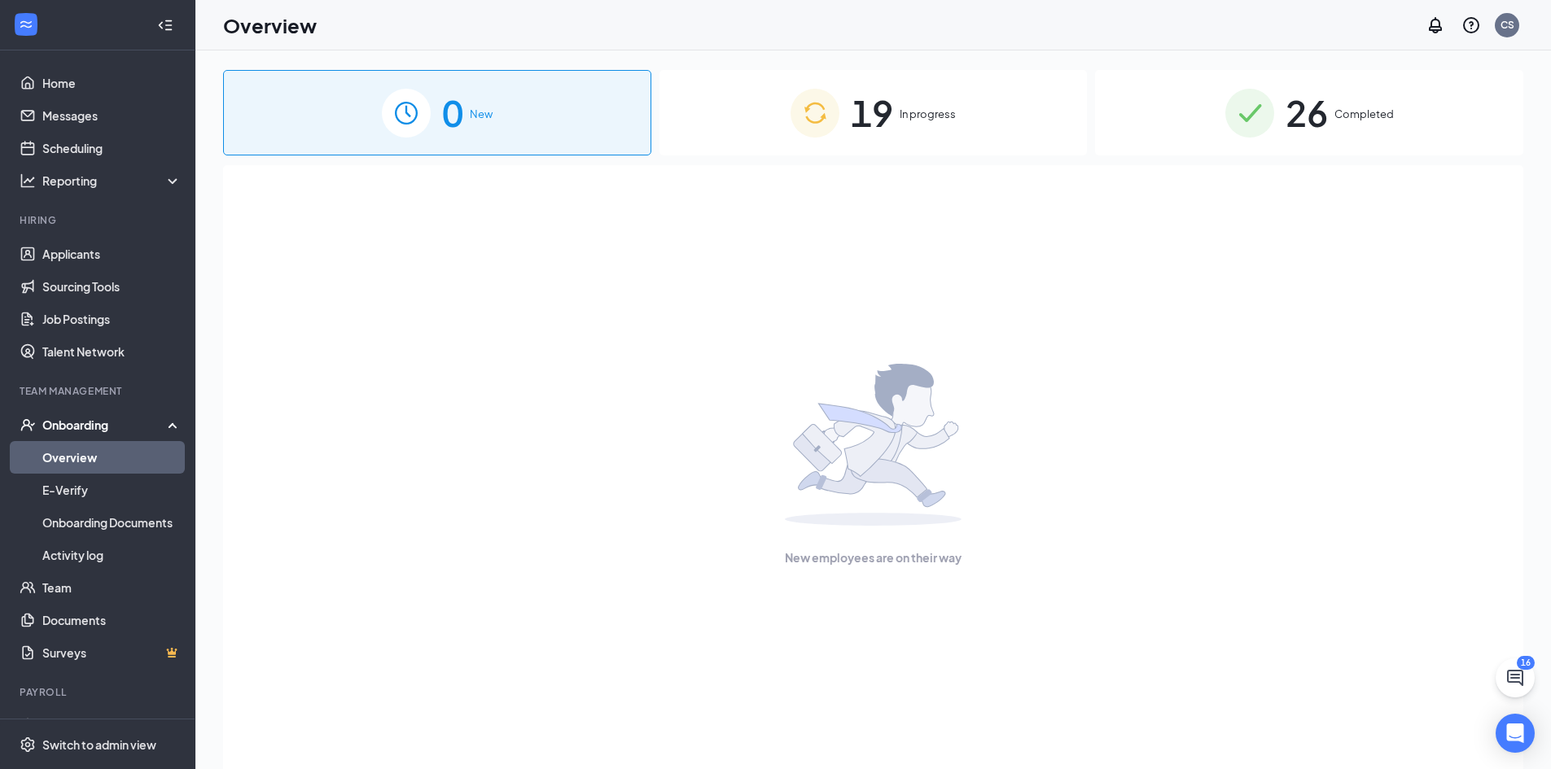
click at [957, 138] on div "19 In progress" at bounding box center [874, 112] width 428 height 85
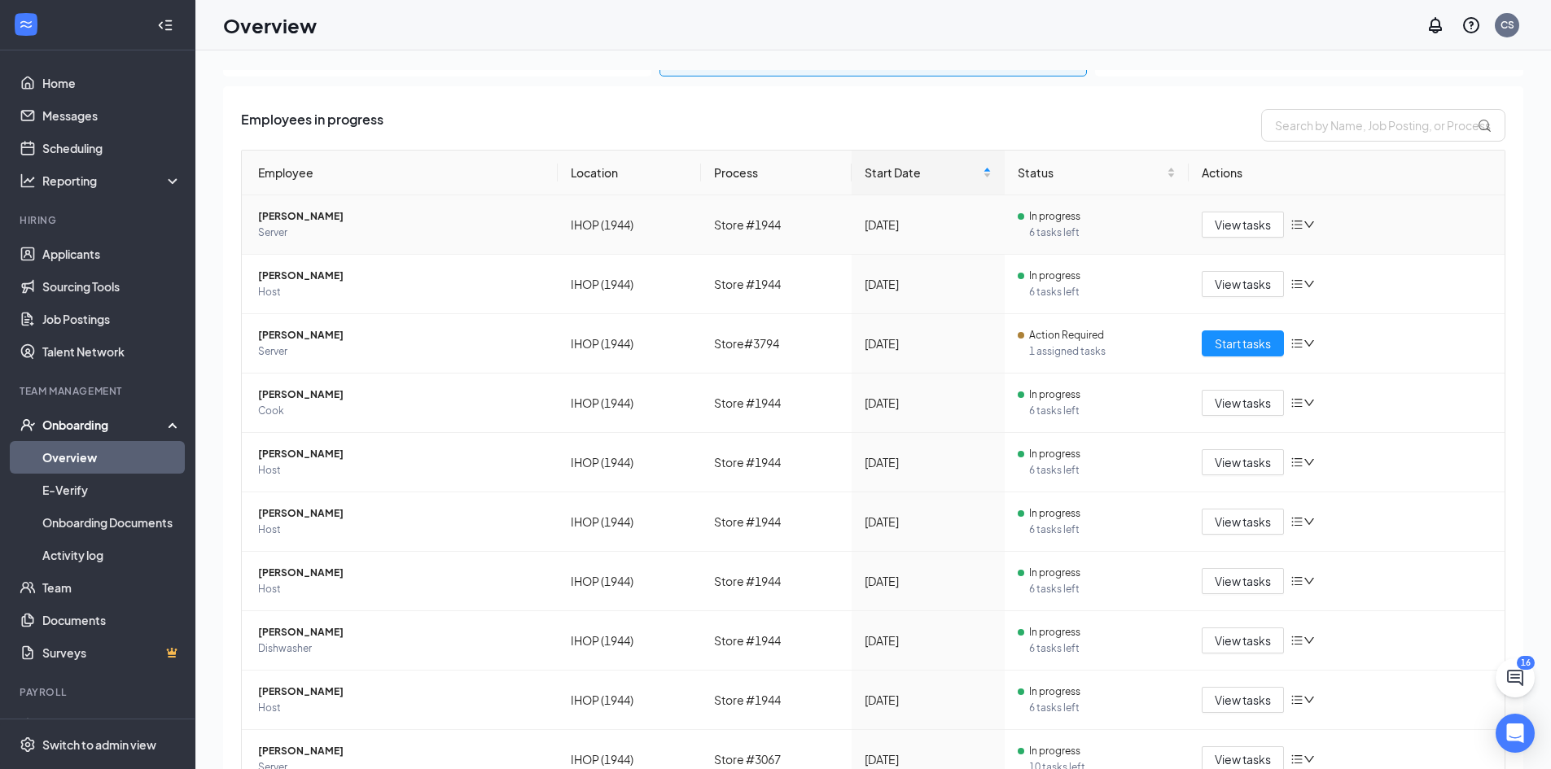
scroll to position [156, 0]
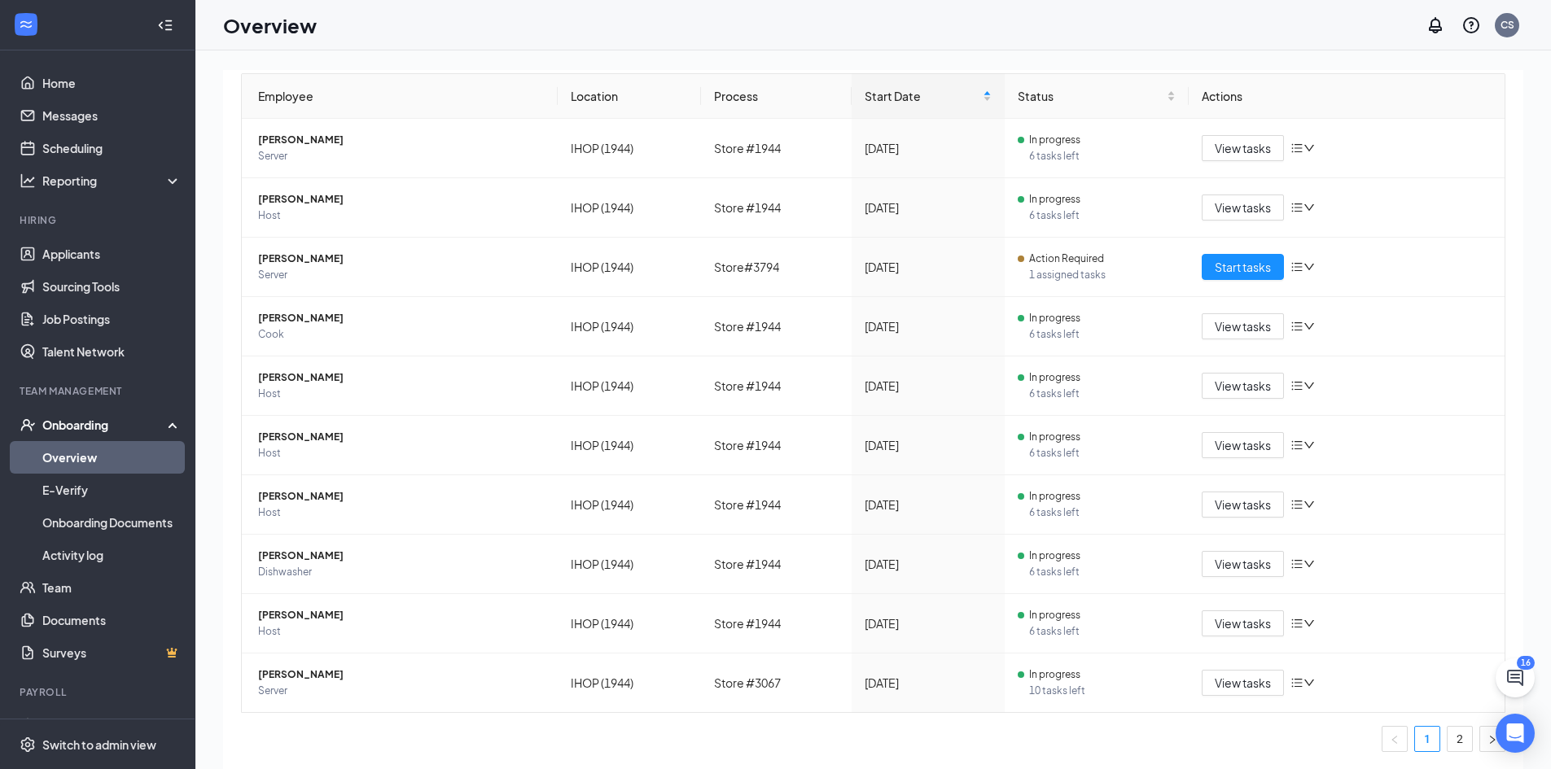
click at [1464, 734] on ul "1 2" at bounding box center [873, 739] width 1265 height 26
click at [1458, 738] on link "2" at bounding box center [1460, 739] width 24 height 24
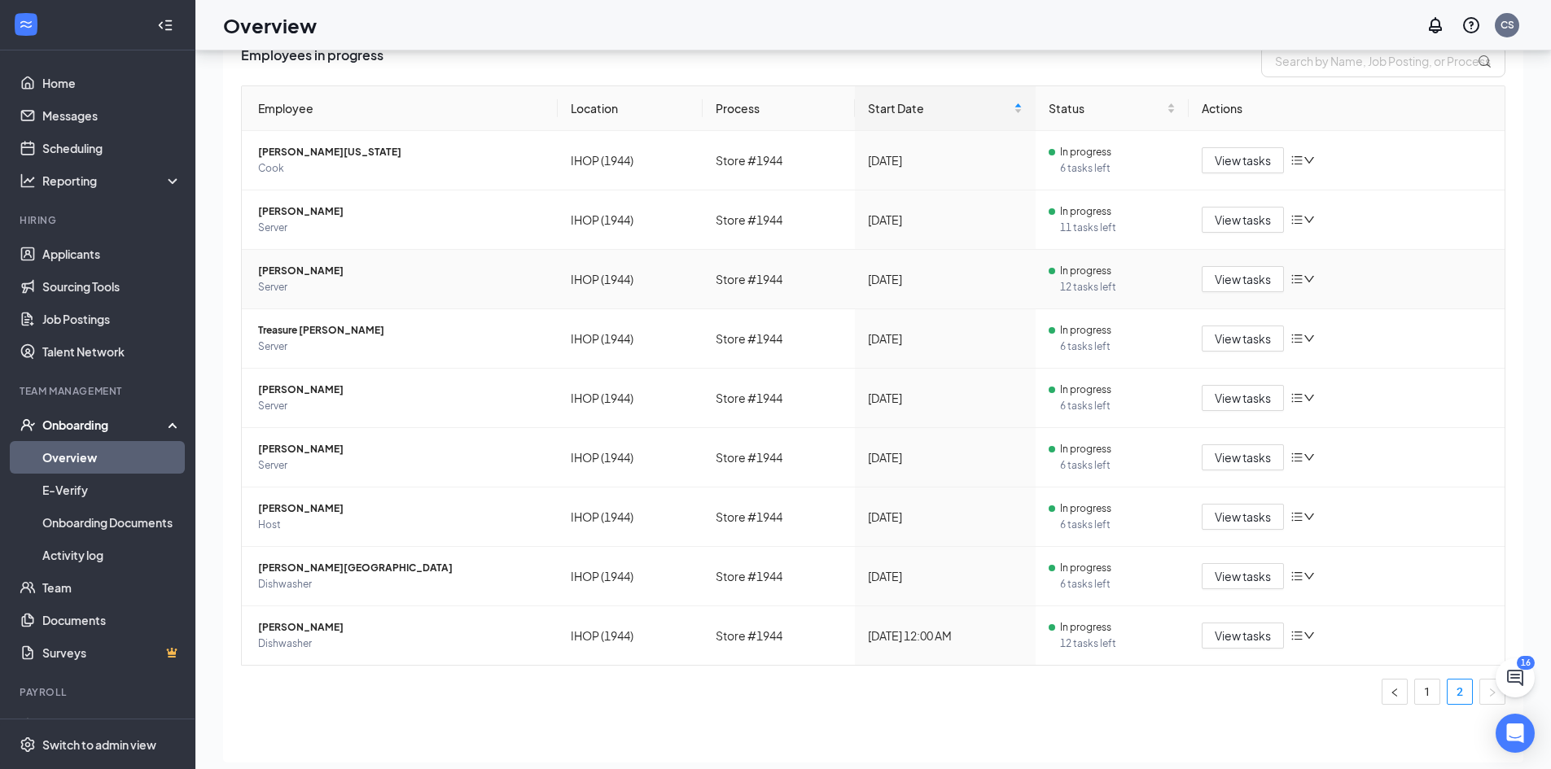
scroll to position [73, 0]
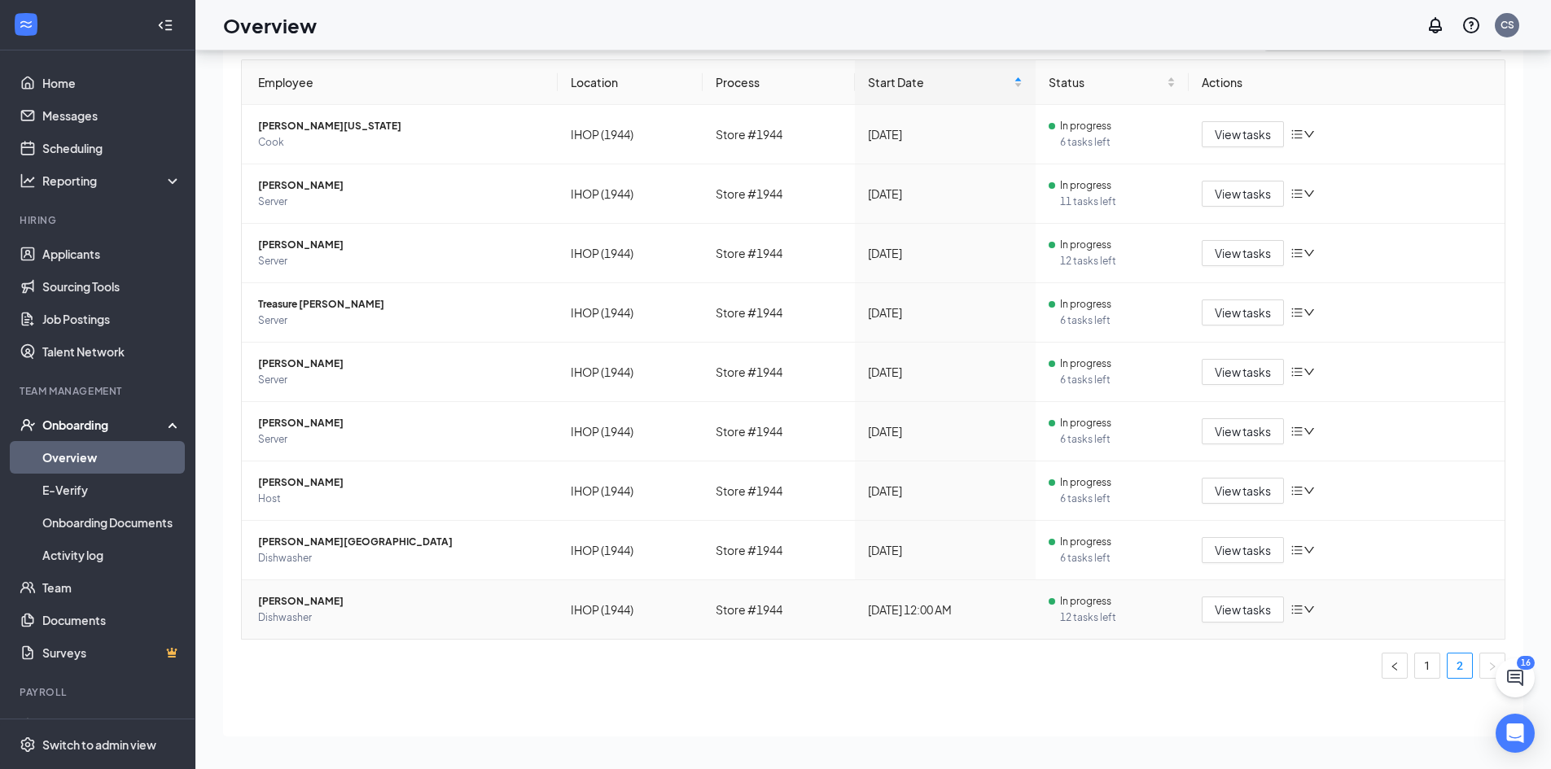
click at [321, 607] on span "Robert Boykin" at bounding box center [401, 602] width 287 height 16
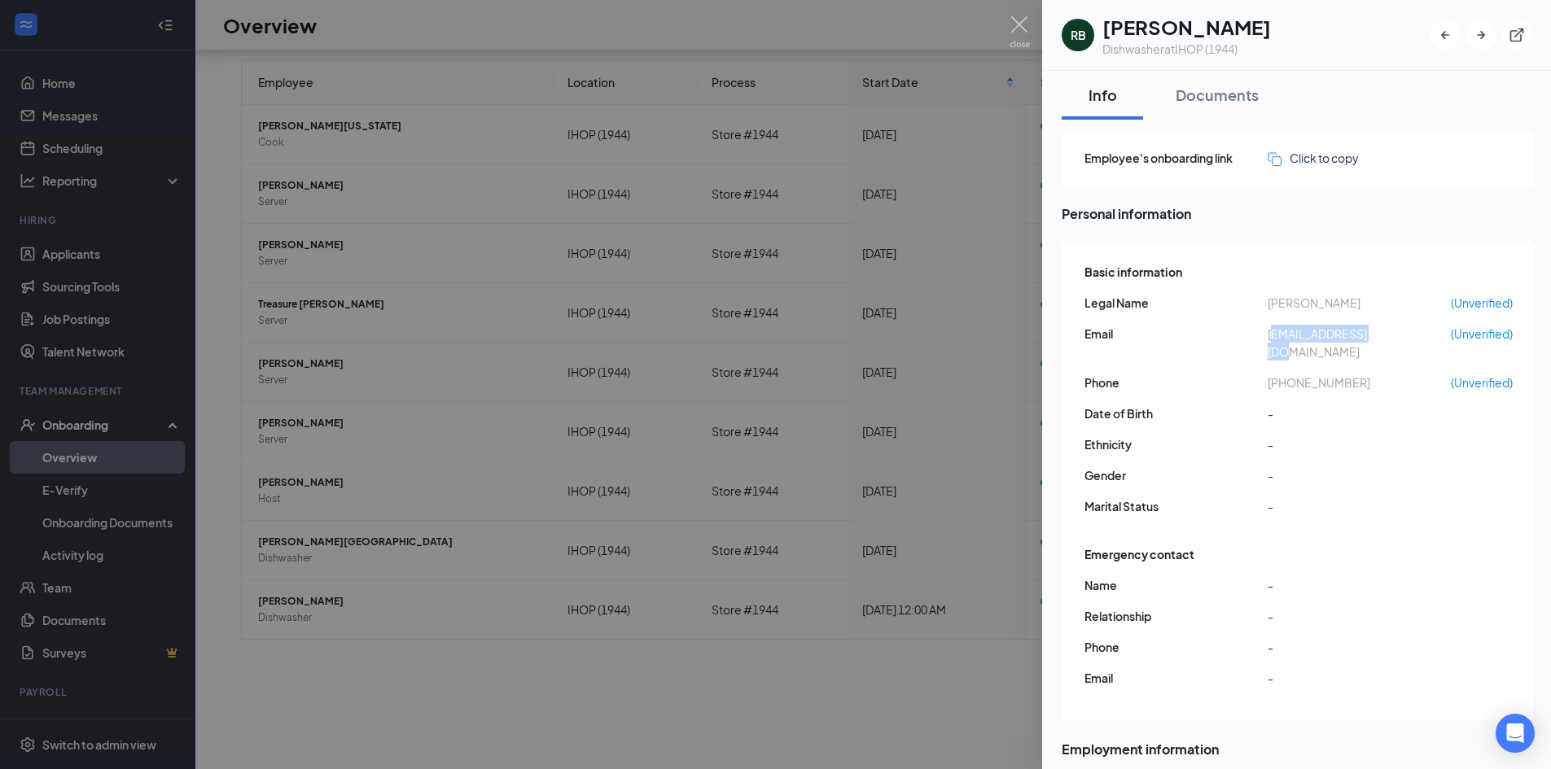
drag, startPoint x: 1393, startPoint y: 331, endPoint x: 1270, endPoint y: 339, distance: 123.2
click at [1270, 339] on span "robg2433@gmail.com" at bounding box center [1359, 343] width 183 height 36
click at [1262, 333] on span "Email" at bounding box center [1176, 334] width 183 height 18
drag, startPoint x: 1262, startPoint y: 333, endPoint x: 1394, endPoint y: 338, distance: 132.0
click at [1394, 338] on div "Email robg2433@gmail.com (Unverified)" at bounding box center [1299, 343] width 428 height 36
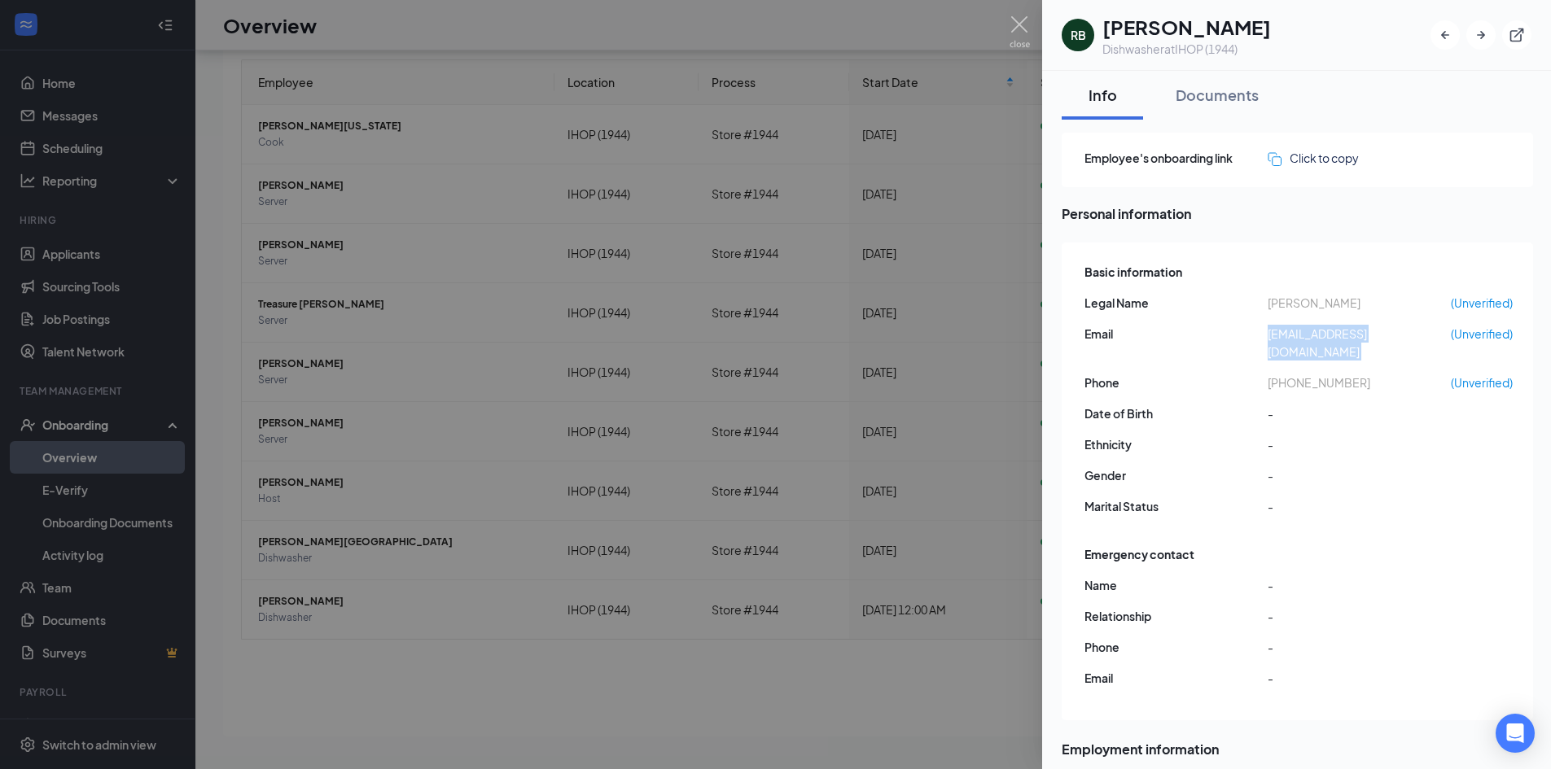
copy div "robg2433@gmail.com"
